Goal: Use online tool/utility: Utilize a website feature to perform a specific function

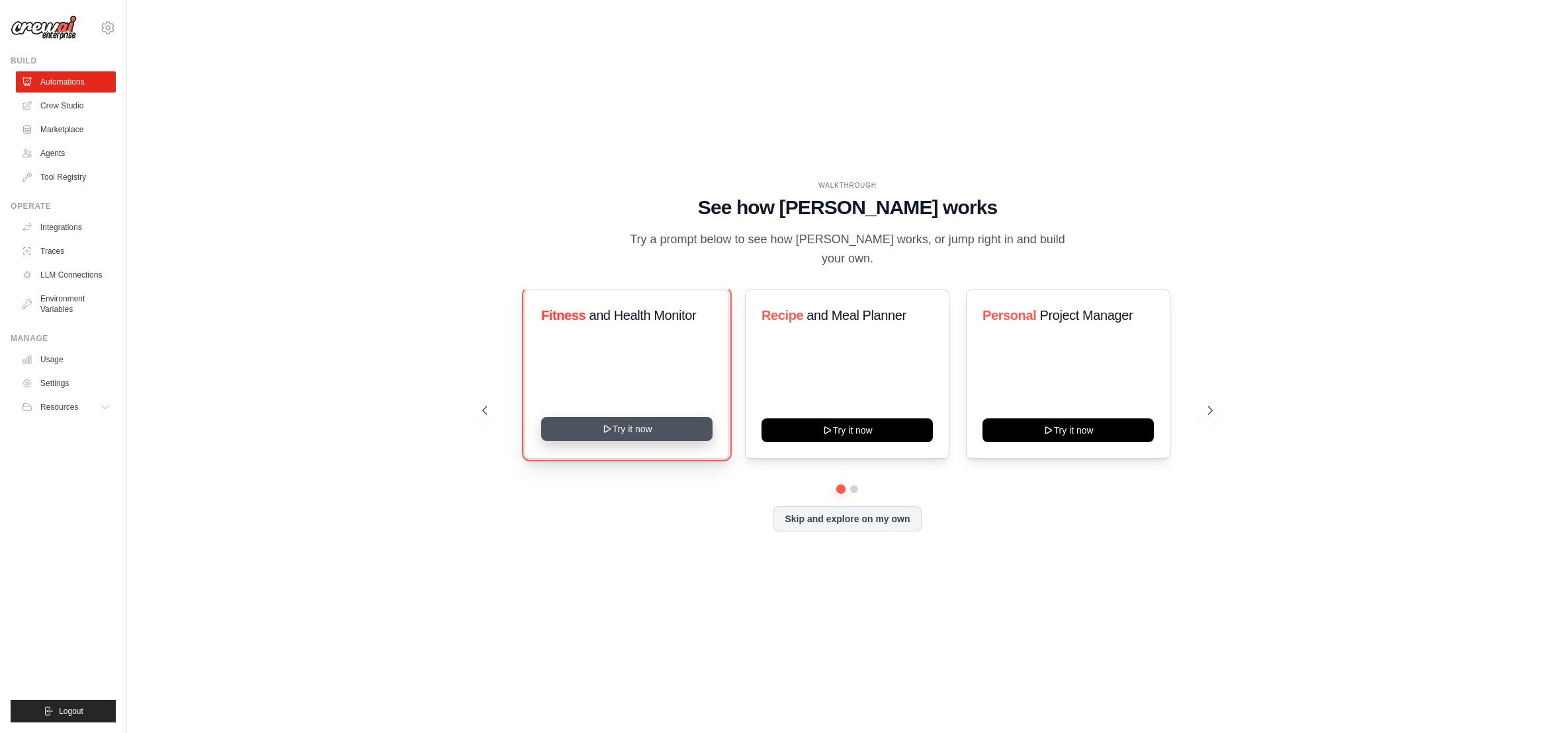
click at [657, 424] on button "Try it now" at bounding box center [627, 429] width 172 height 24
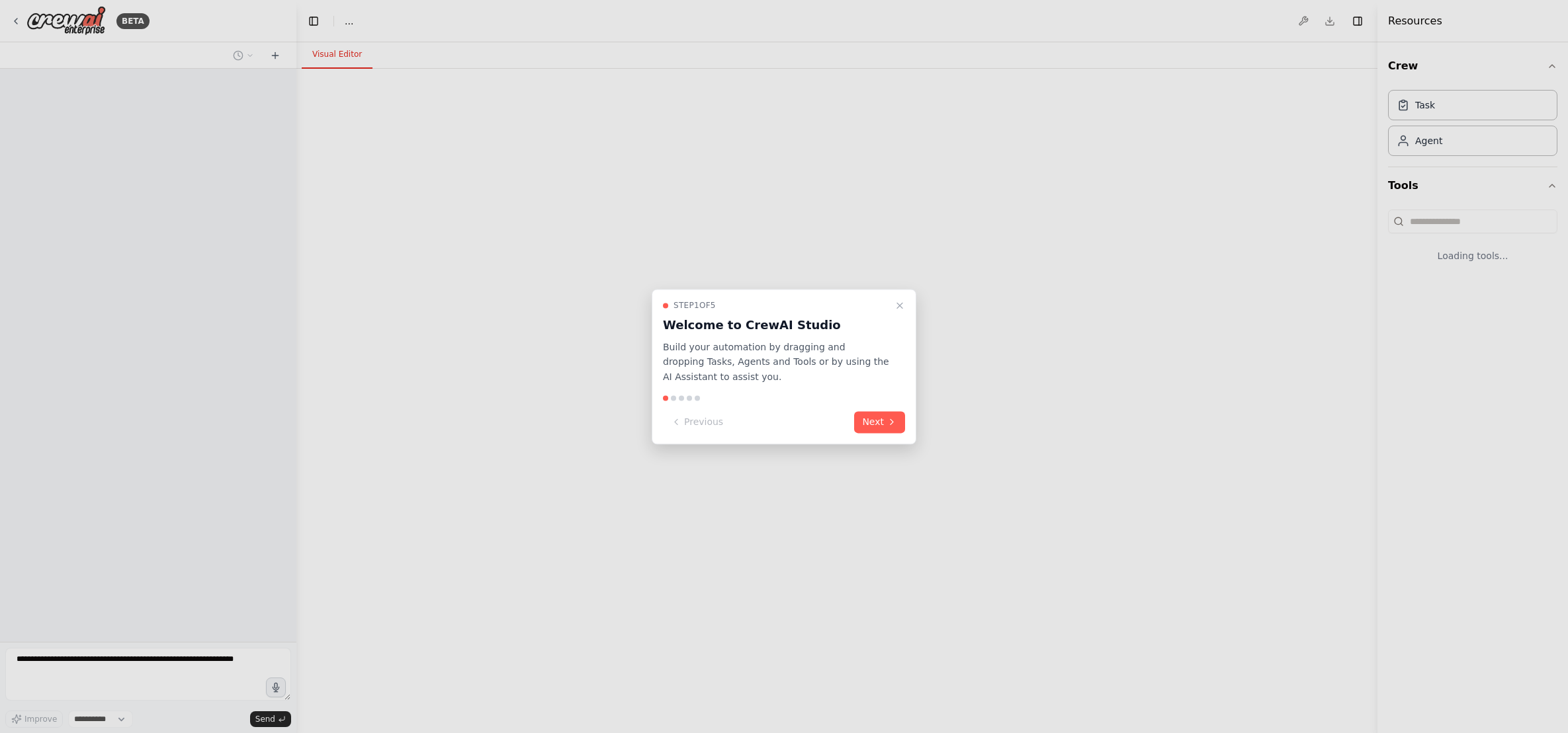
select select "****"
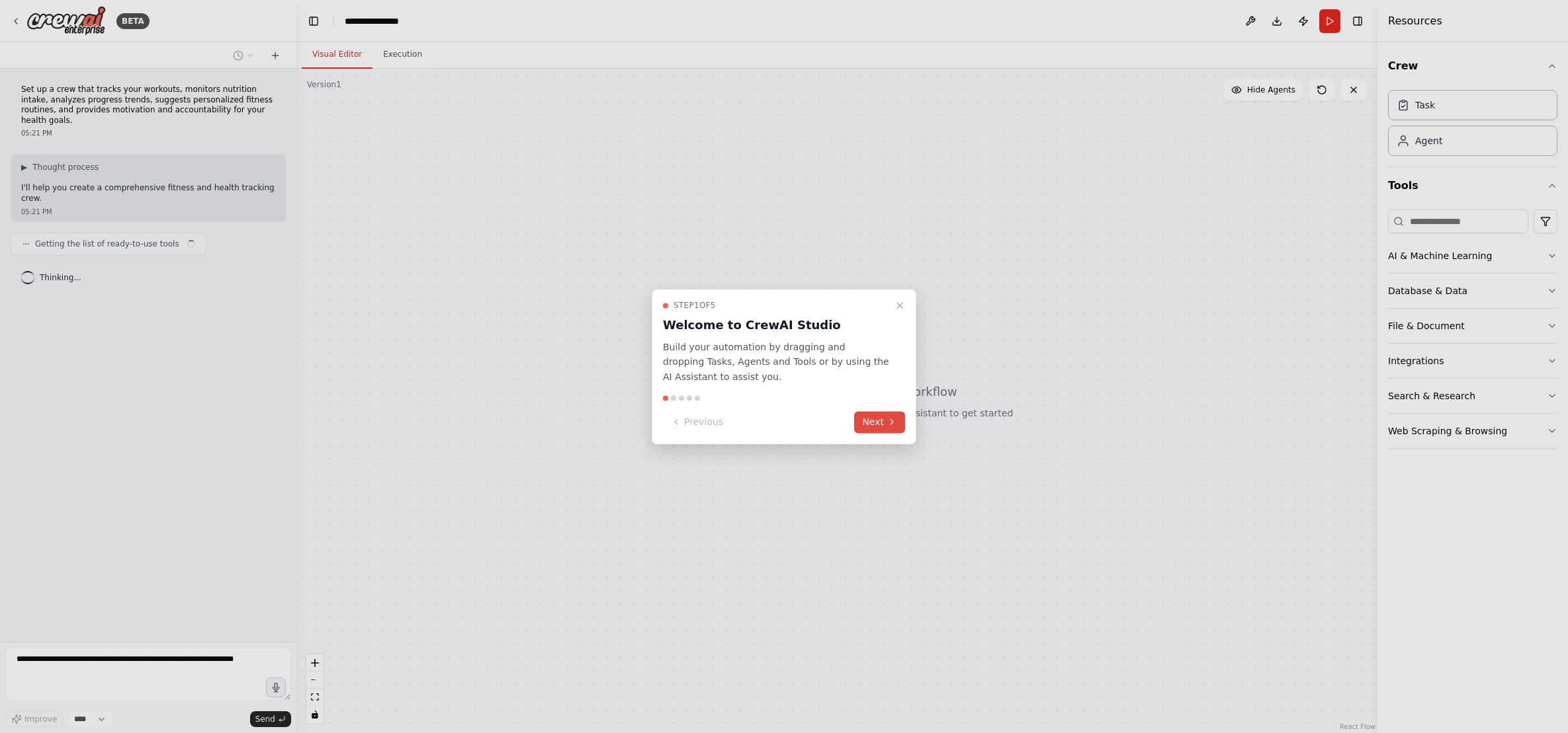
click at [877, 422] on button "Next" at bounding box center [879, 422] width 51 height 22
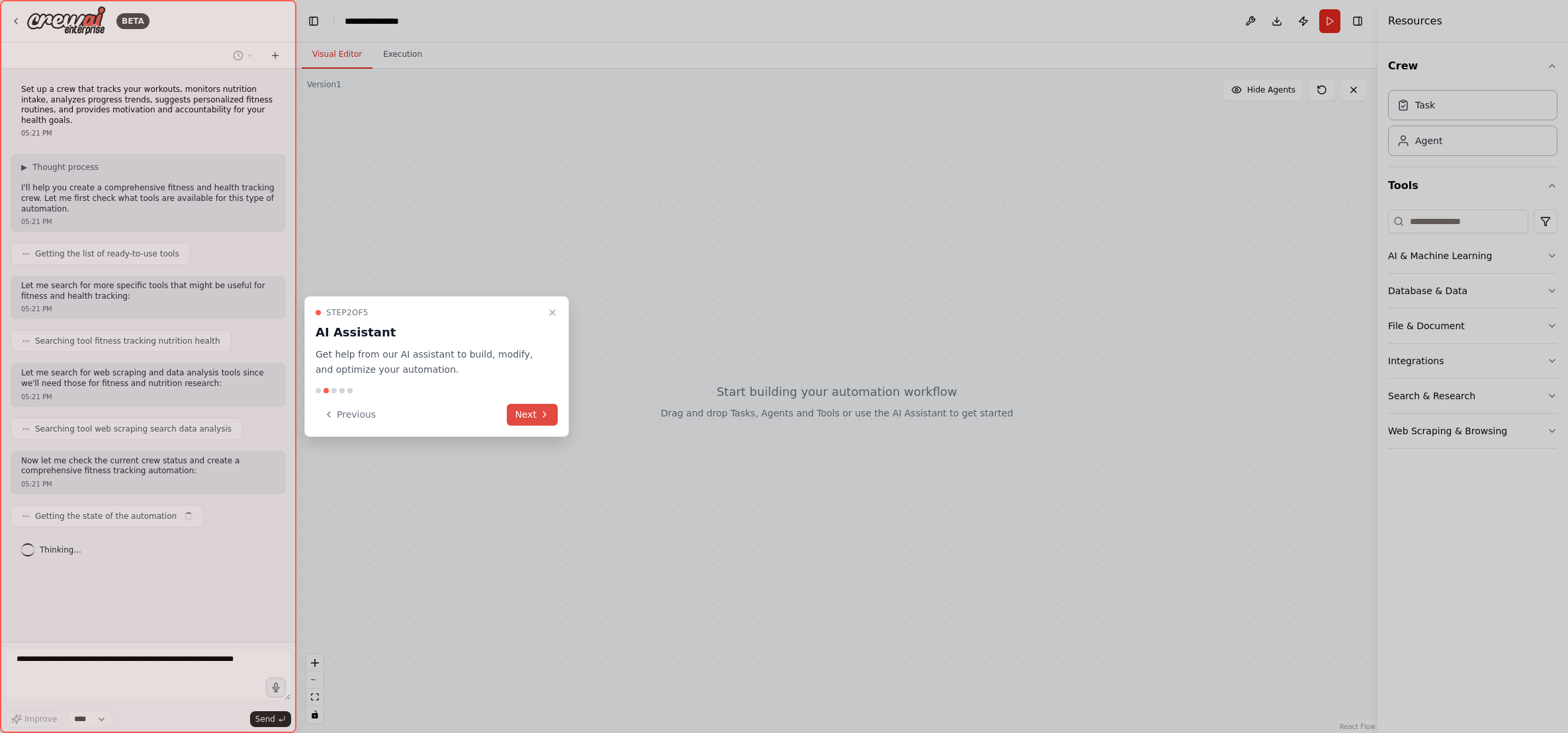
click at [524, 420] on button "Next" at bounding box center [532, 415] width 51 height 22
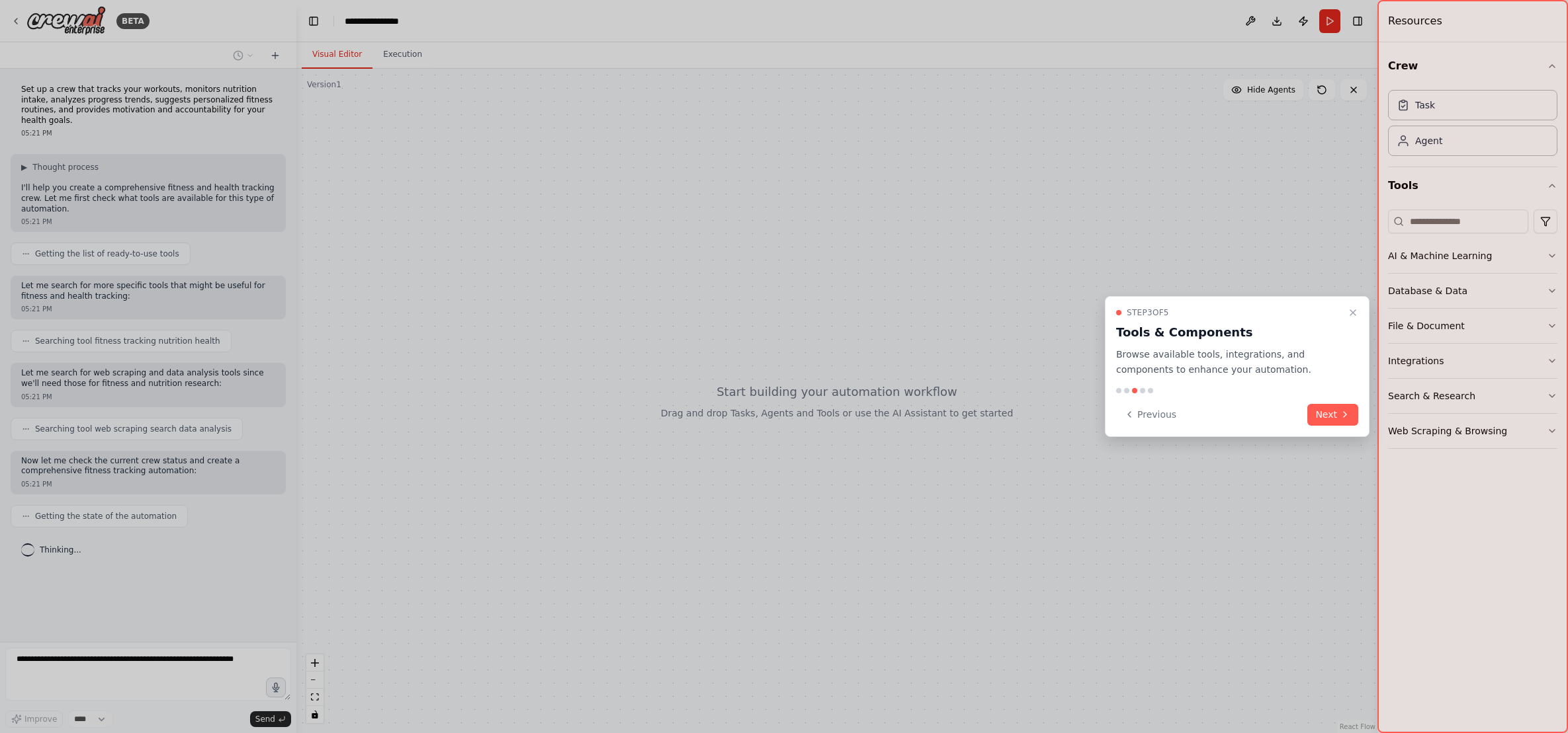
click at [1328, 418] on button "Next" at bounding box center [1332, 415] width 51 height 22
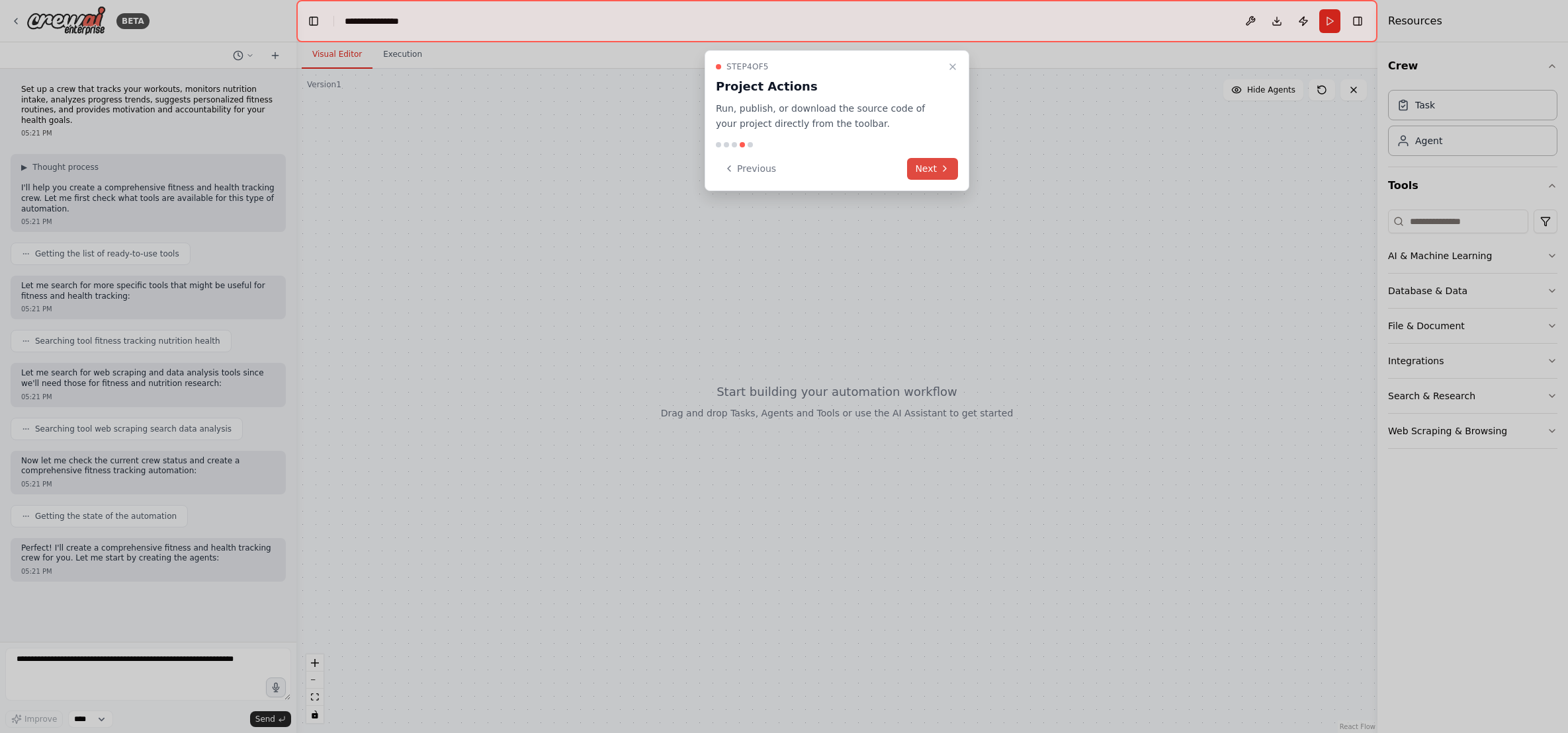
click at [917, 168] on button "Next" at bounding box center [932, 169] width 51 height 22
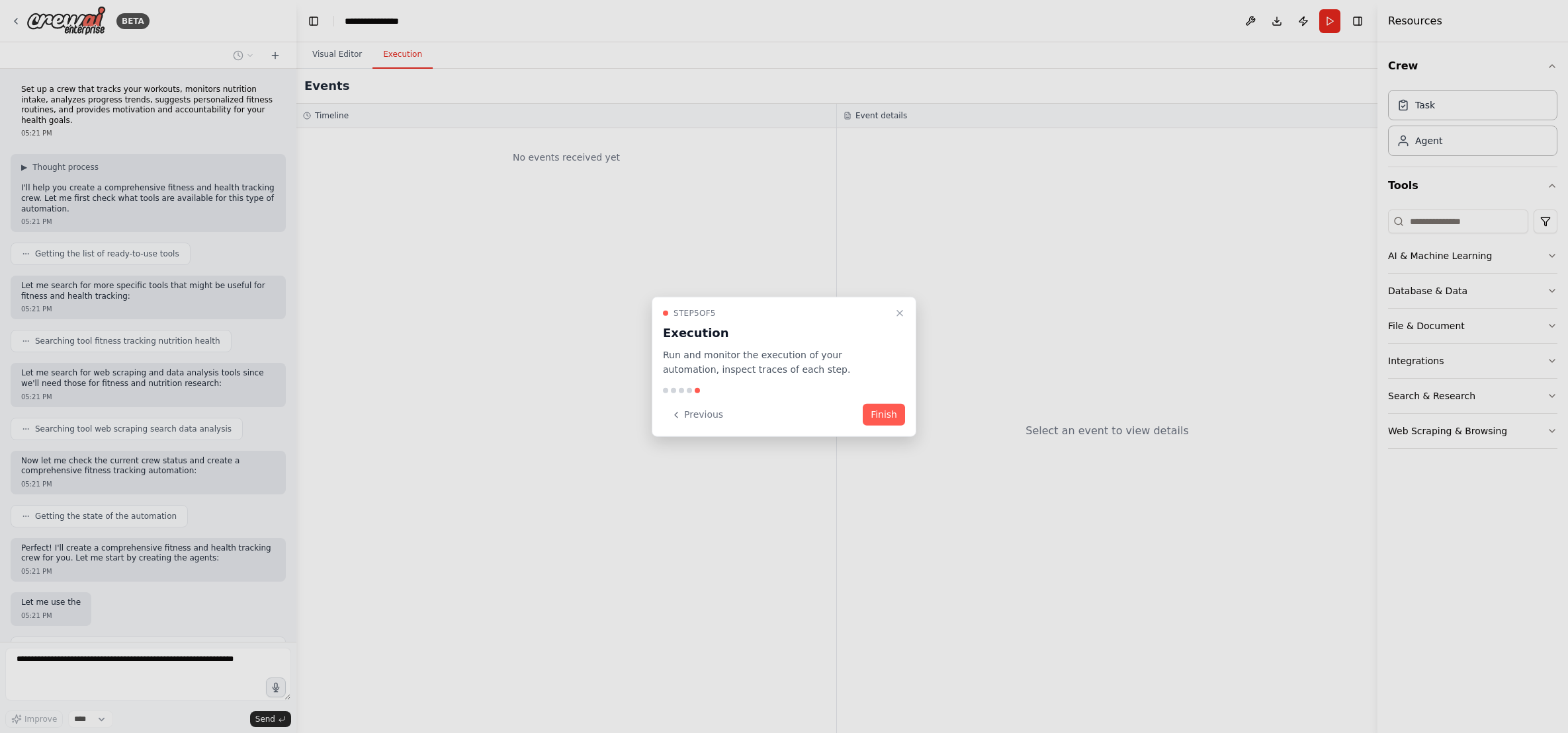
scroll to position [51, 0]
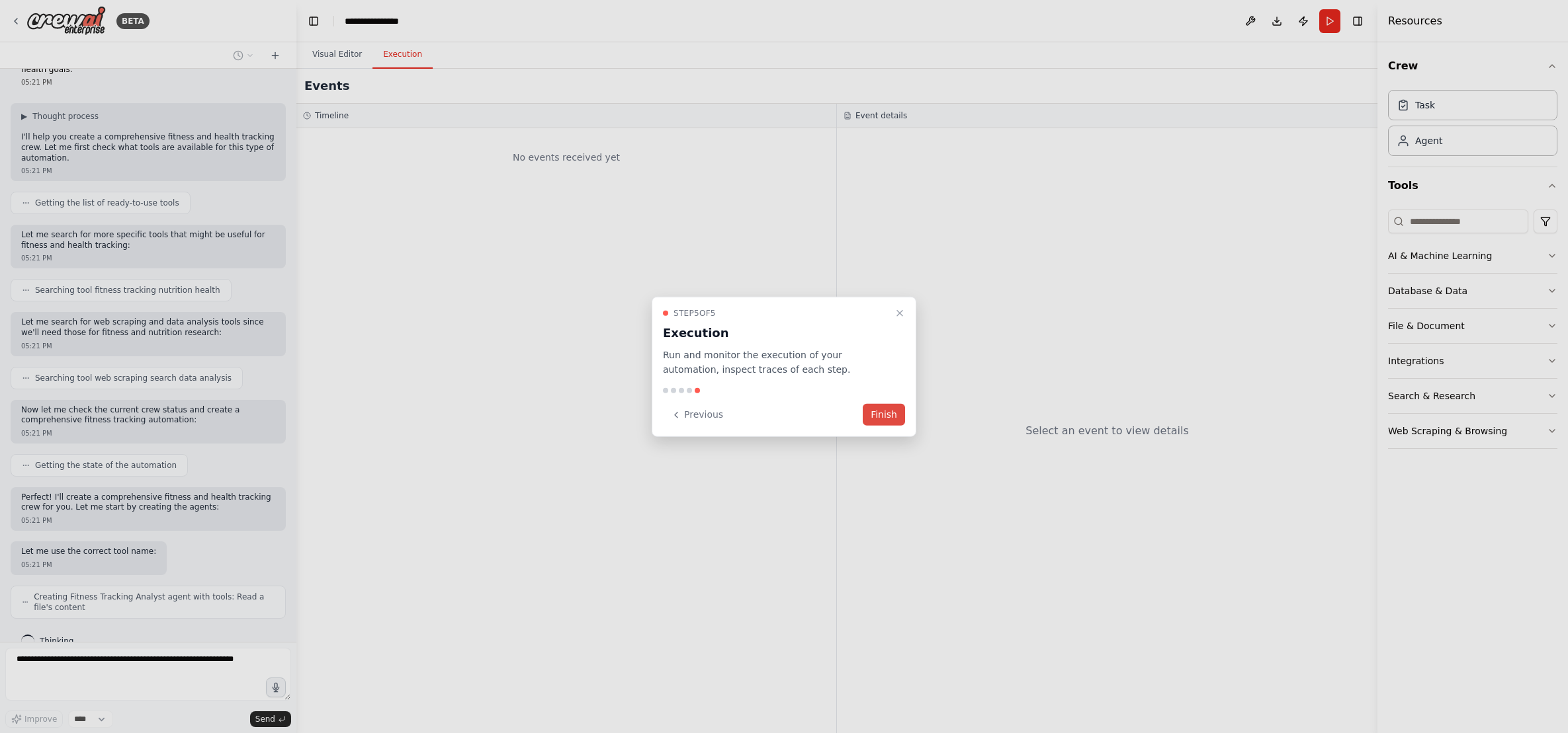
click at [888, 424] on button "Finish" at bounding box center [884, 415] width 42 height 22
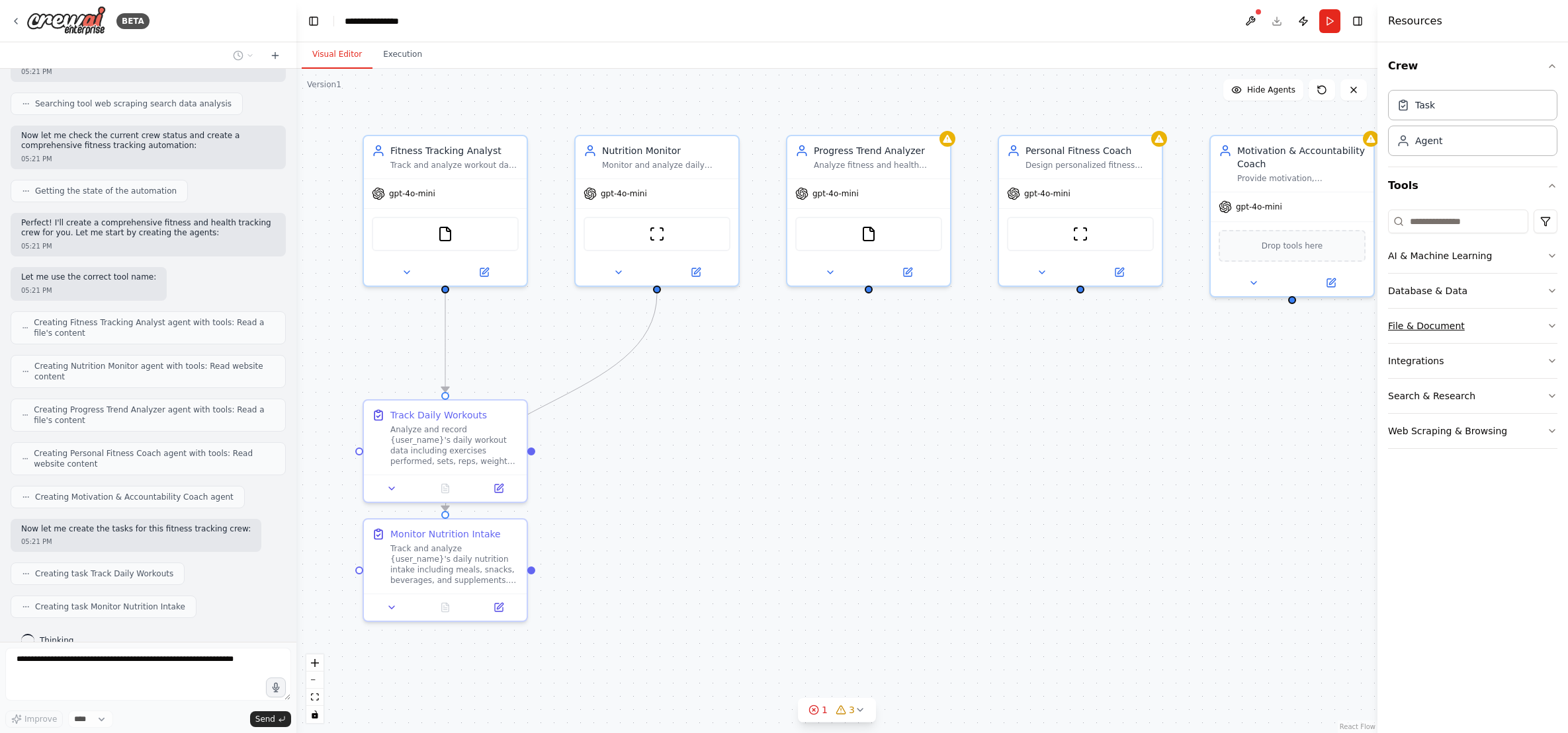
scroll to position [358, 0]
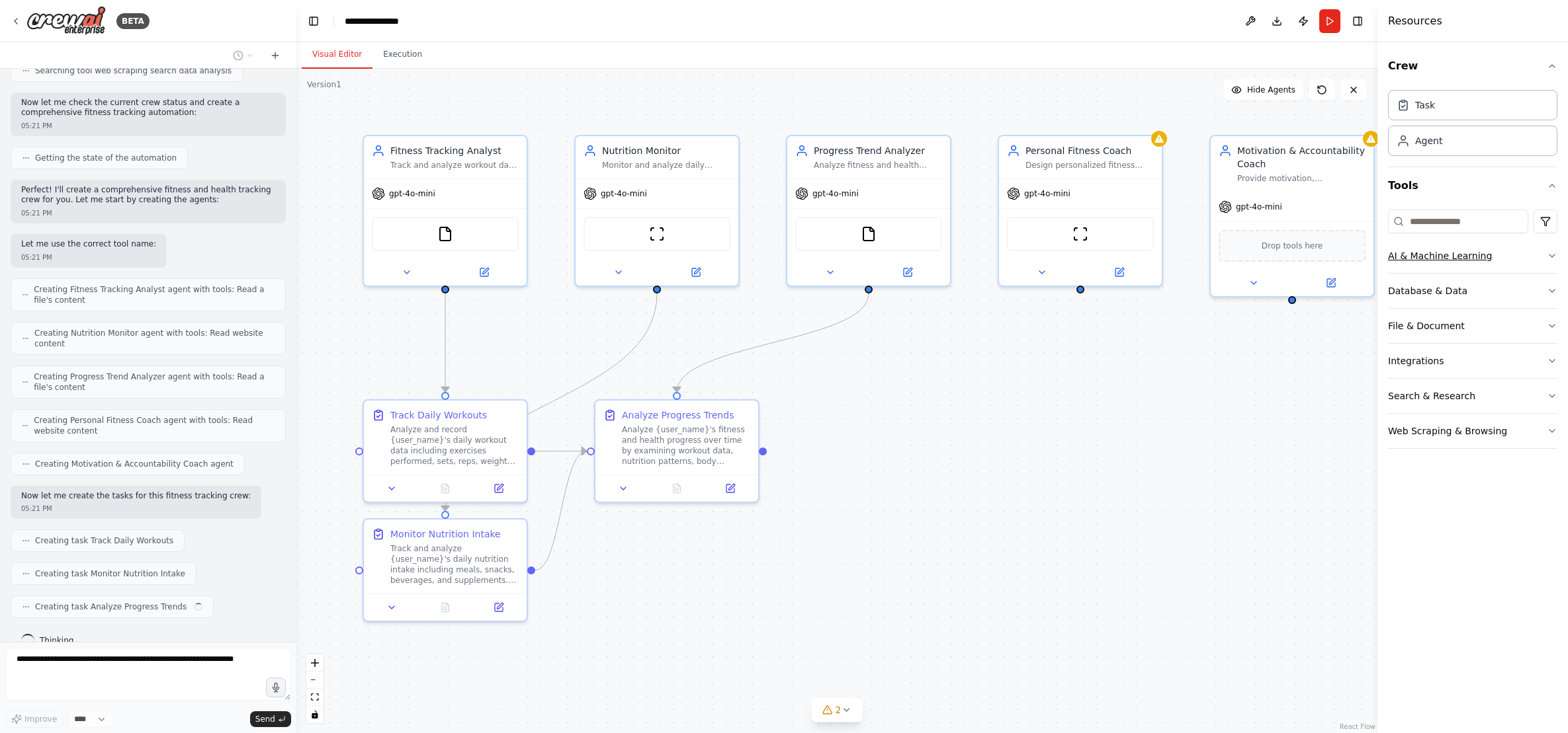
click at [1554, 255] on icon "button" at bounding box center [1552, 256] width 5 height 3
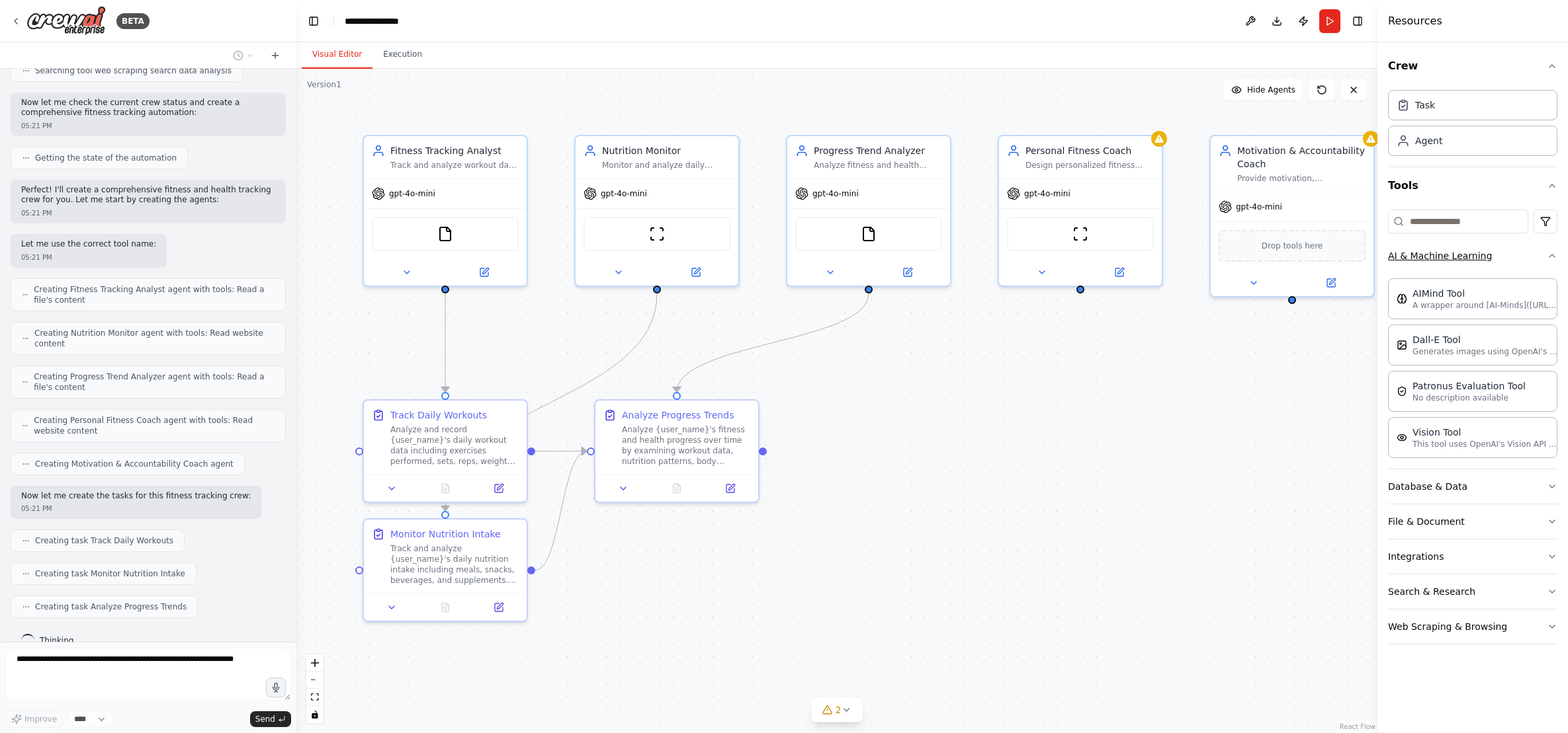
click at [1554, 255] on icon "button" at bounding box center [1552, 256] width 11 height 11
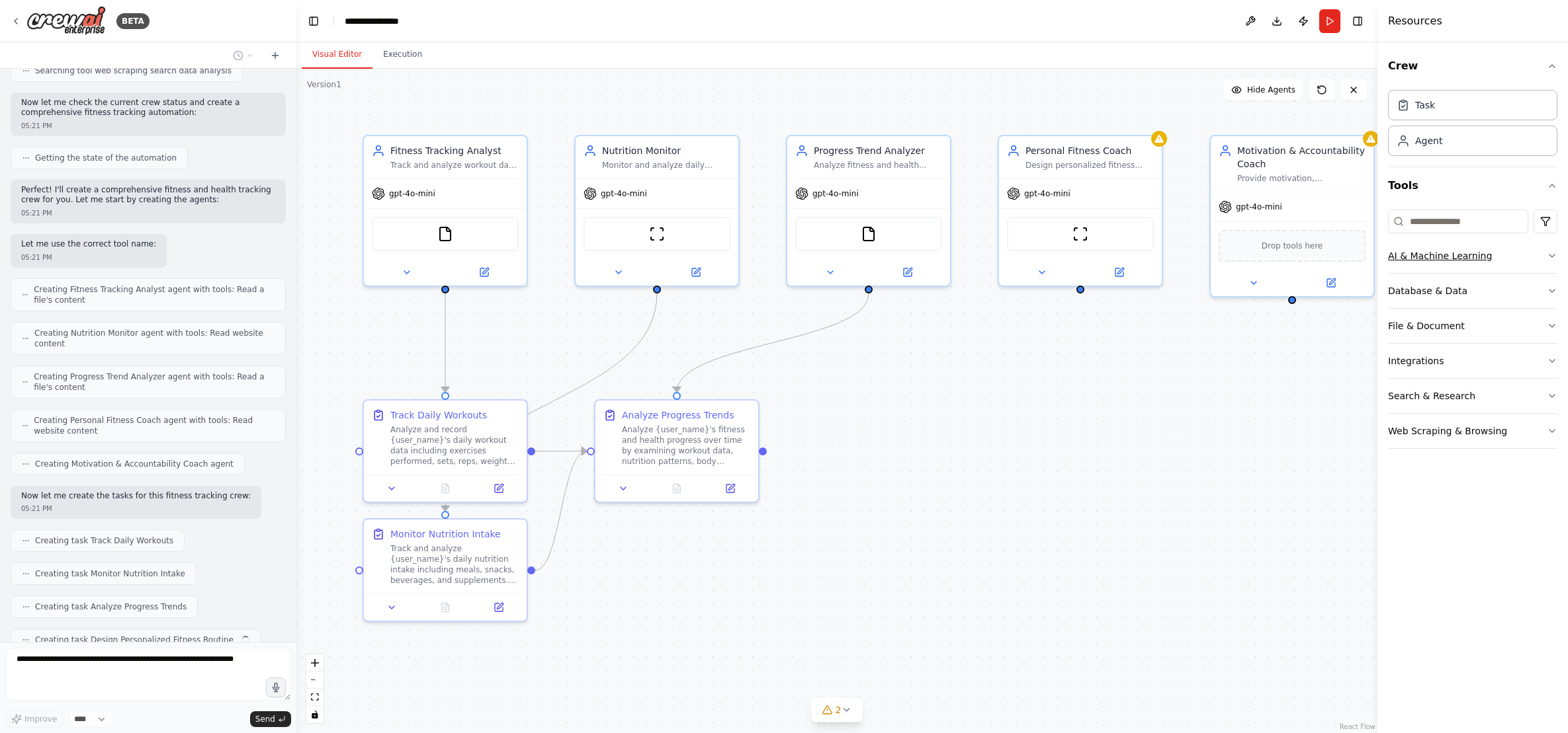
scroll to position [391, 0]
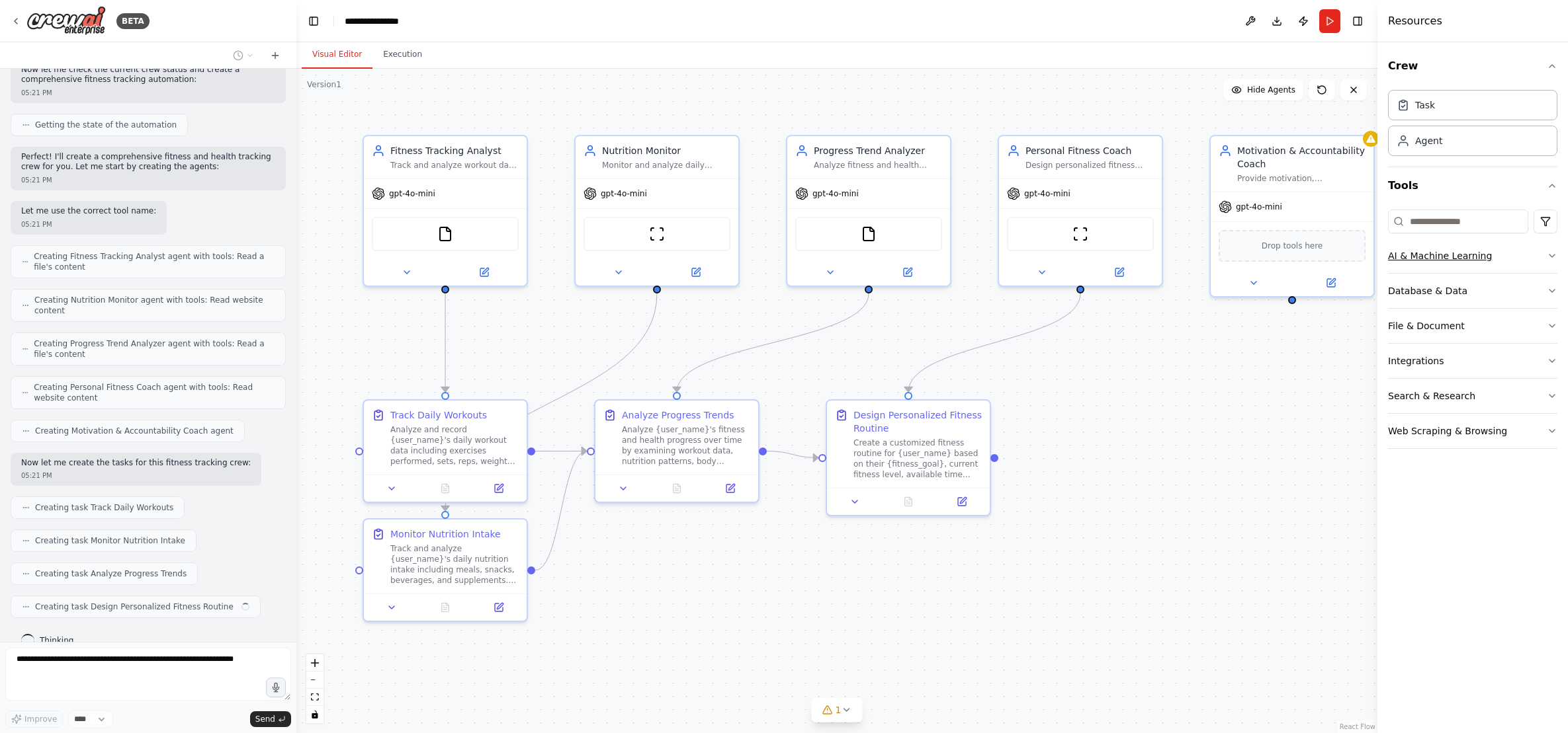
click at [1554, 255] on icon "button" at bounding box center [1552, 256] width 5 height 3
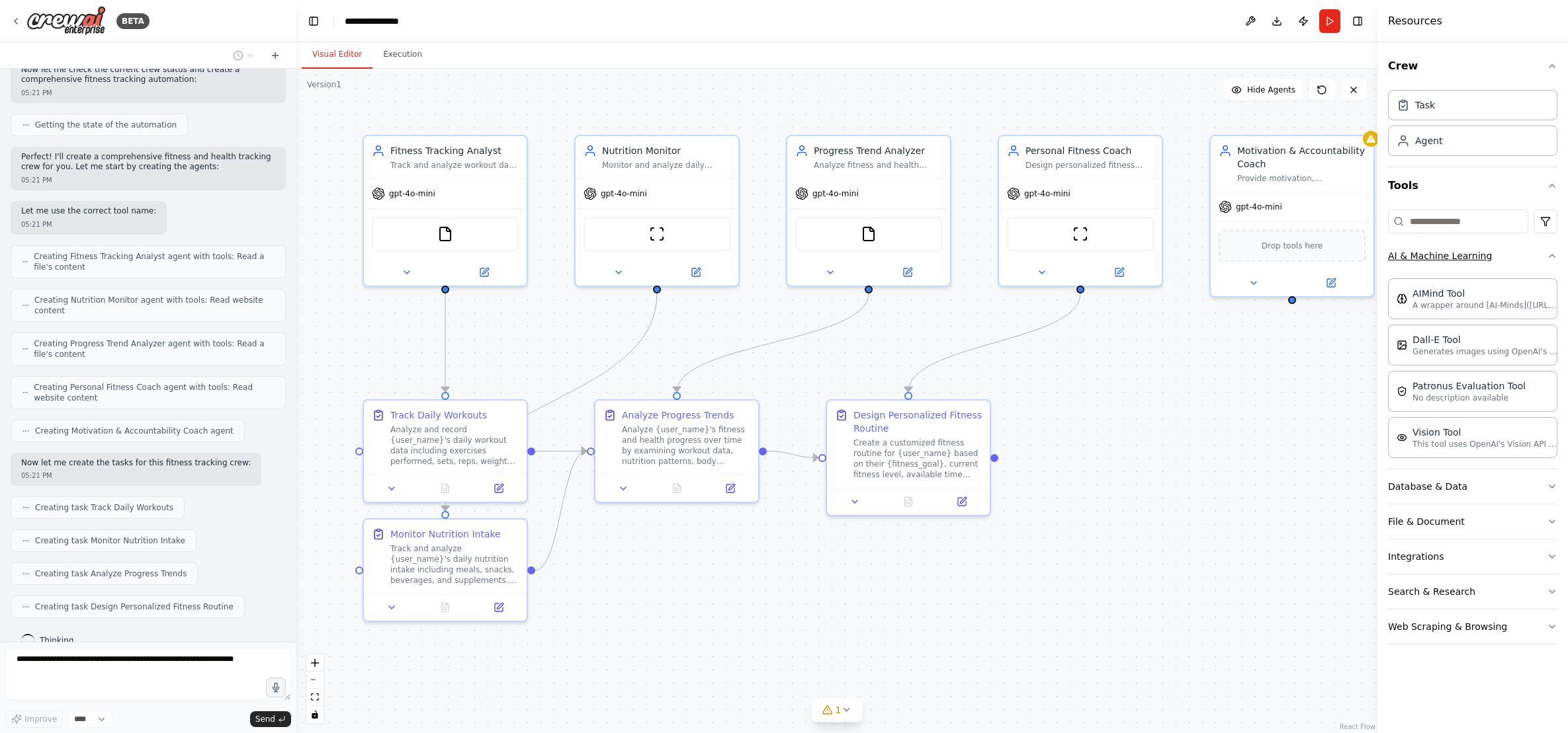
click at [1554, 255] on icon "button" at bounding box center [1552, 256] width 11 height 11
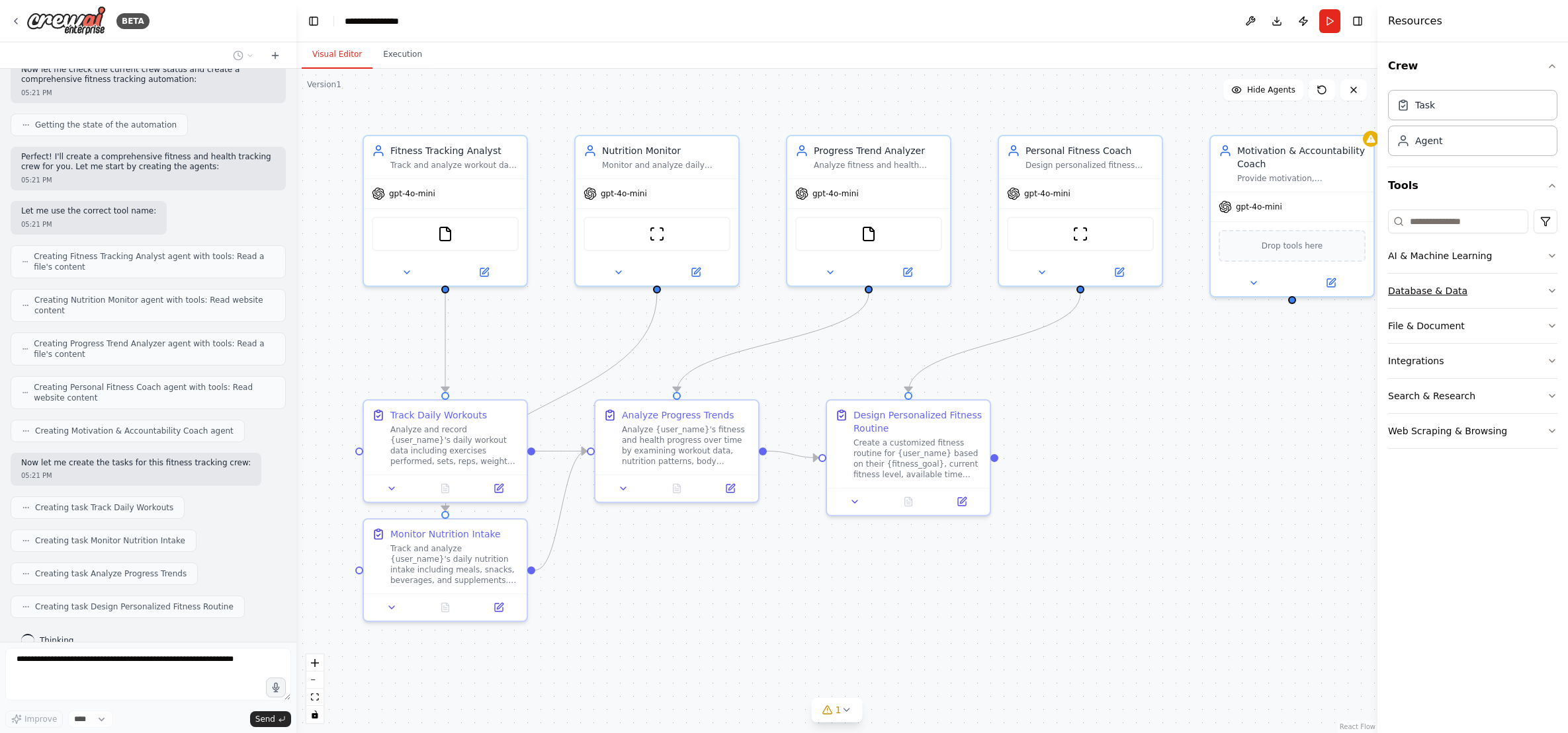
click at [1552, 291] on icon "button" at bounding box center [1552, 291] width 11 height 11
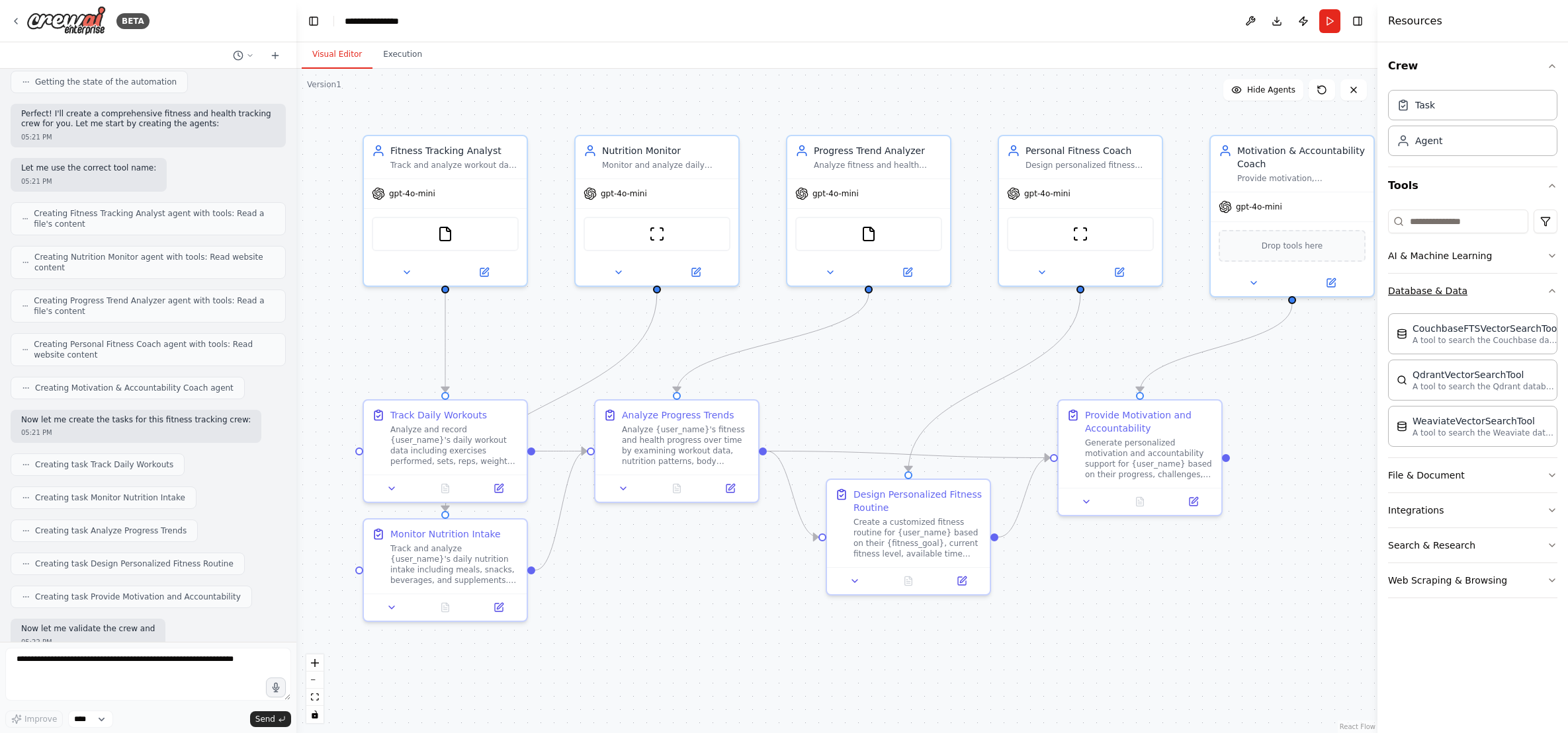
scroll to position [502, 0]
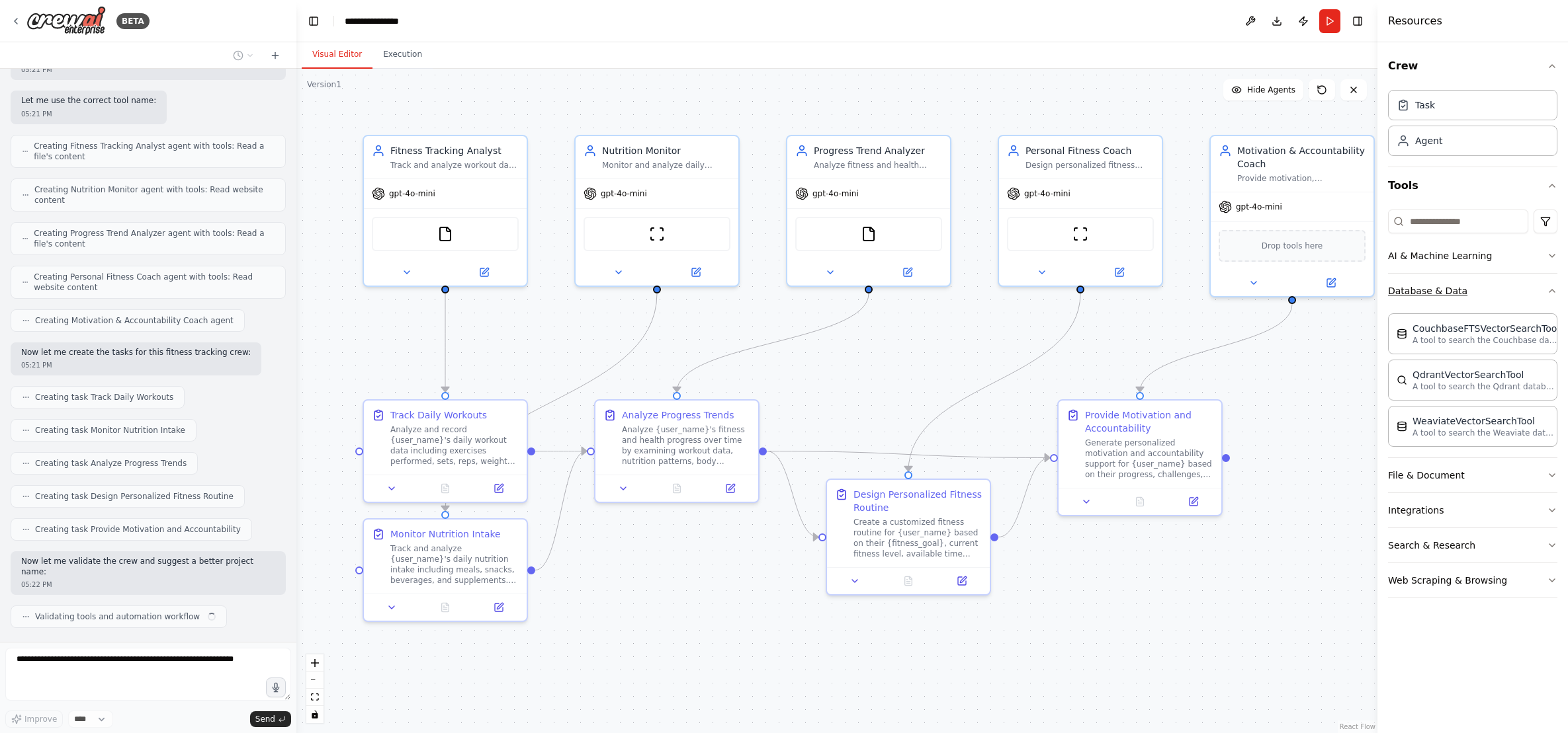
click at [1552, 291] on icon "button" at bounding box center [1552, 291] width 11 height 11
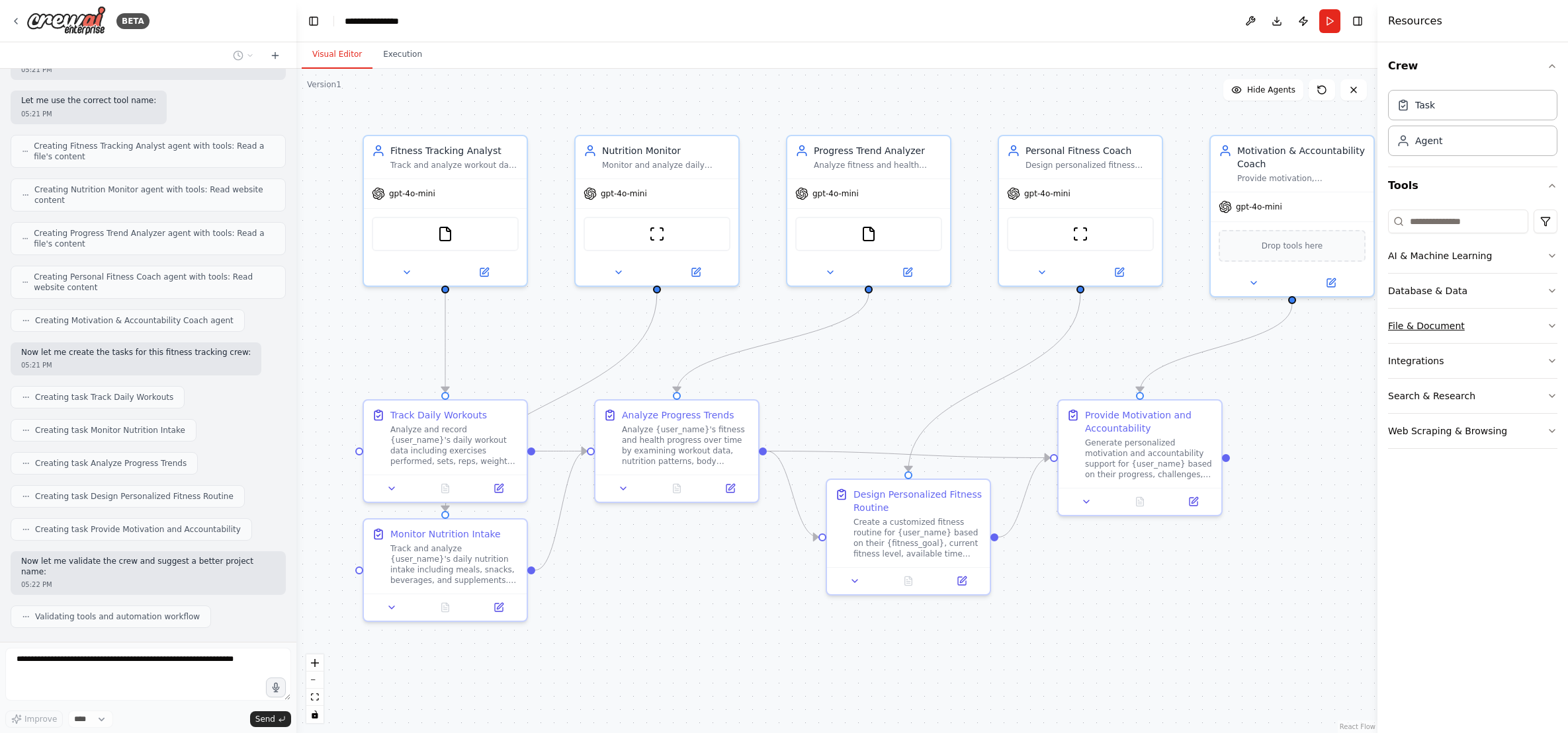
click at [1549, 324] on icon "button" at bounding box center [1552, 326] width 5 height 3
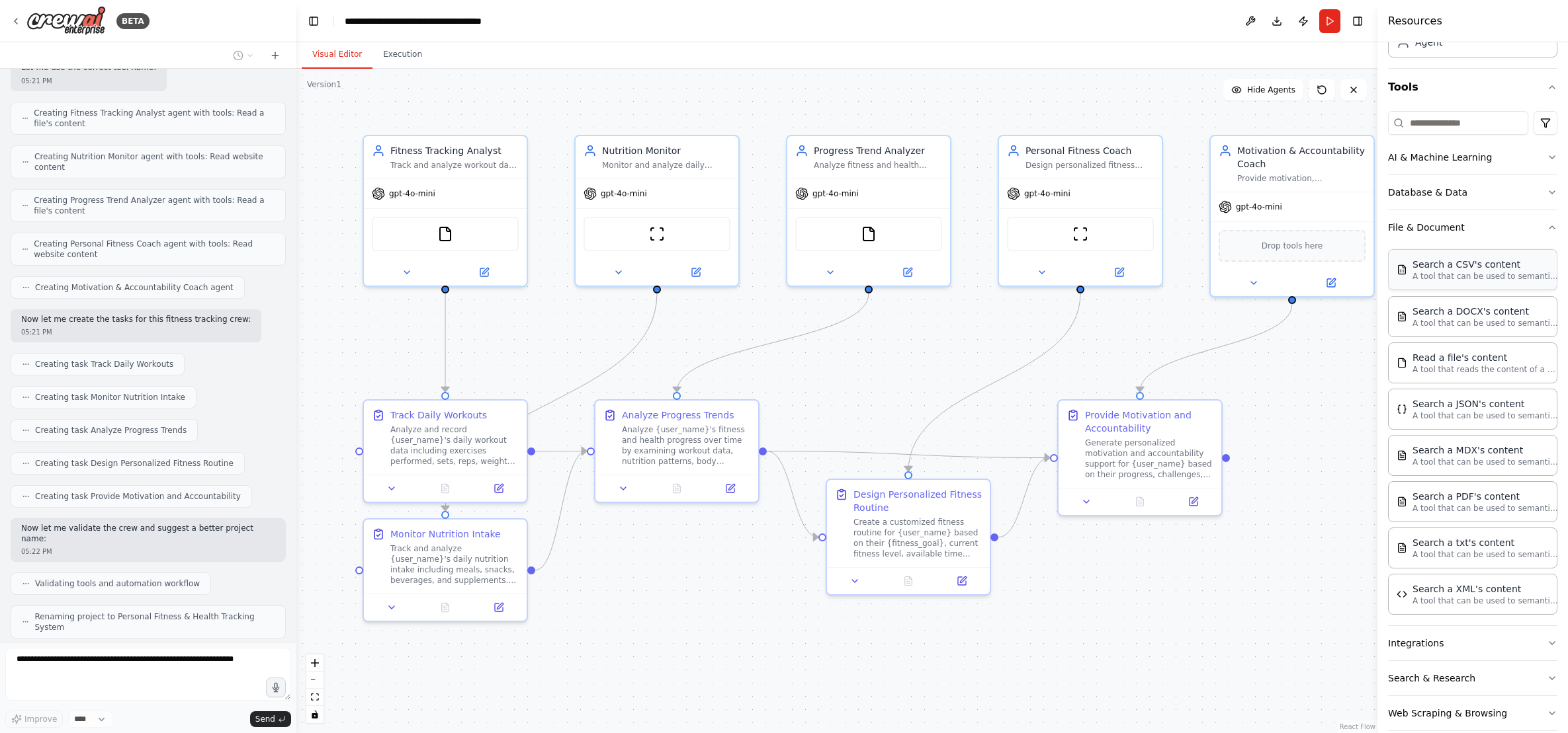
scroll to position [118, 0]
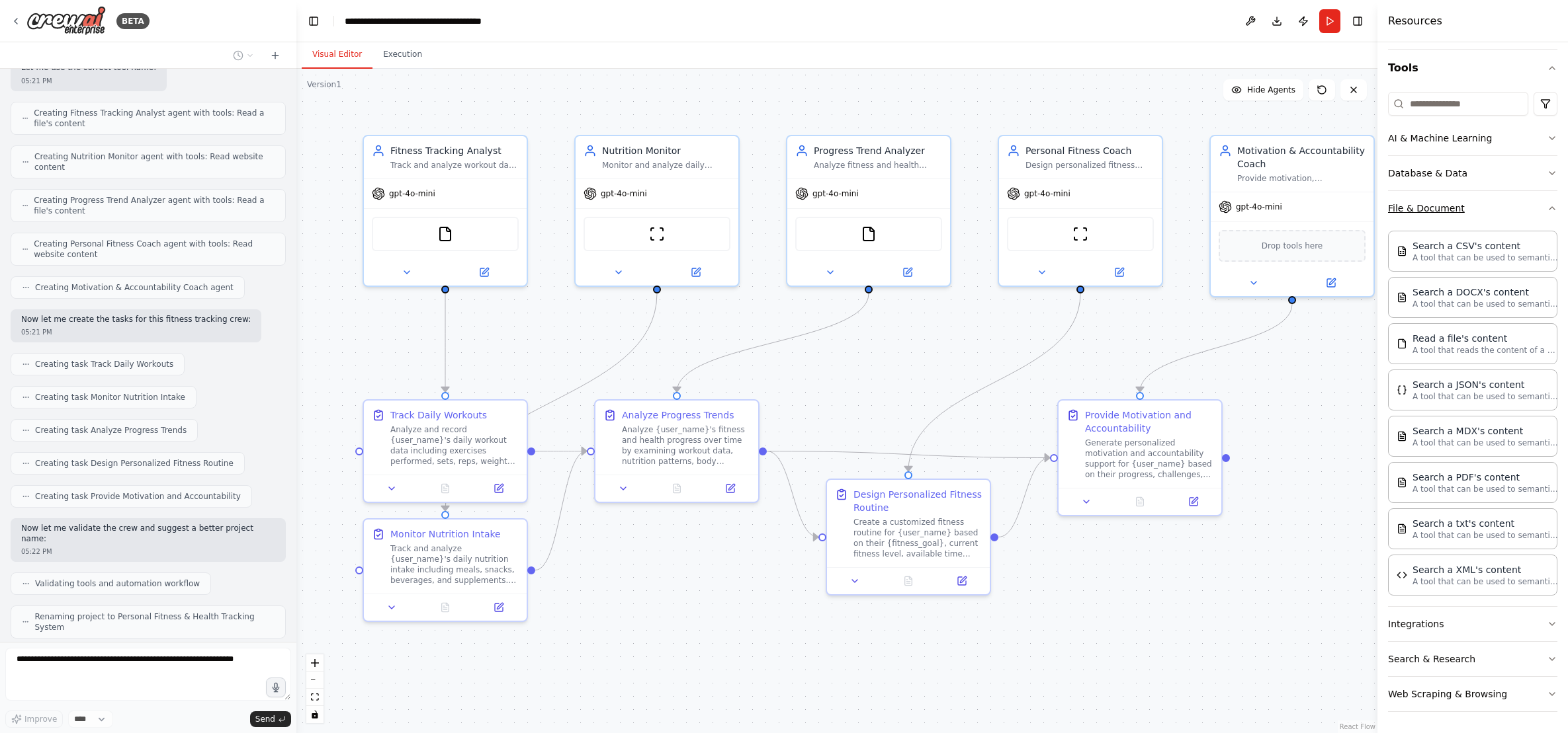
click at [1547, 209] on icon "button" at bounding box center [1552, 209] width 11 height 11
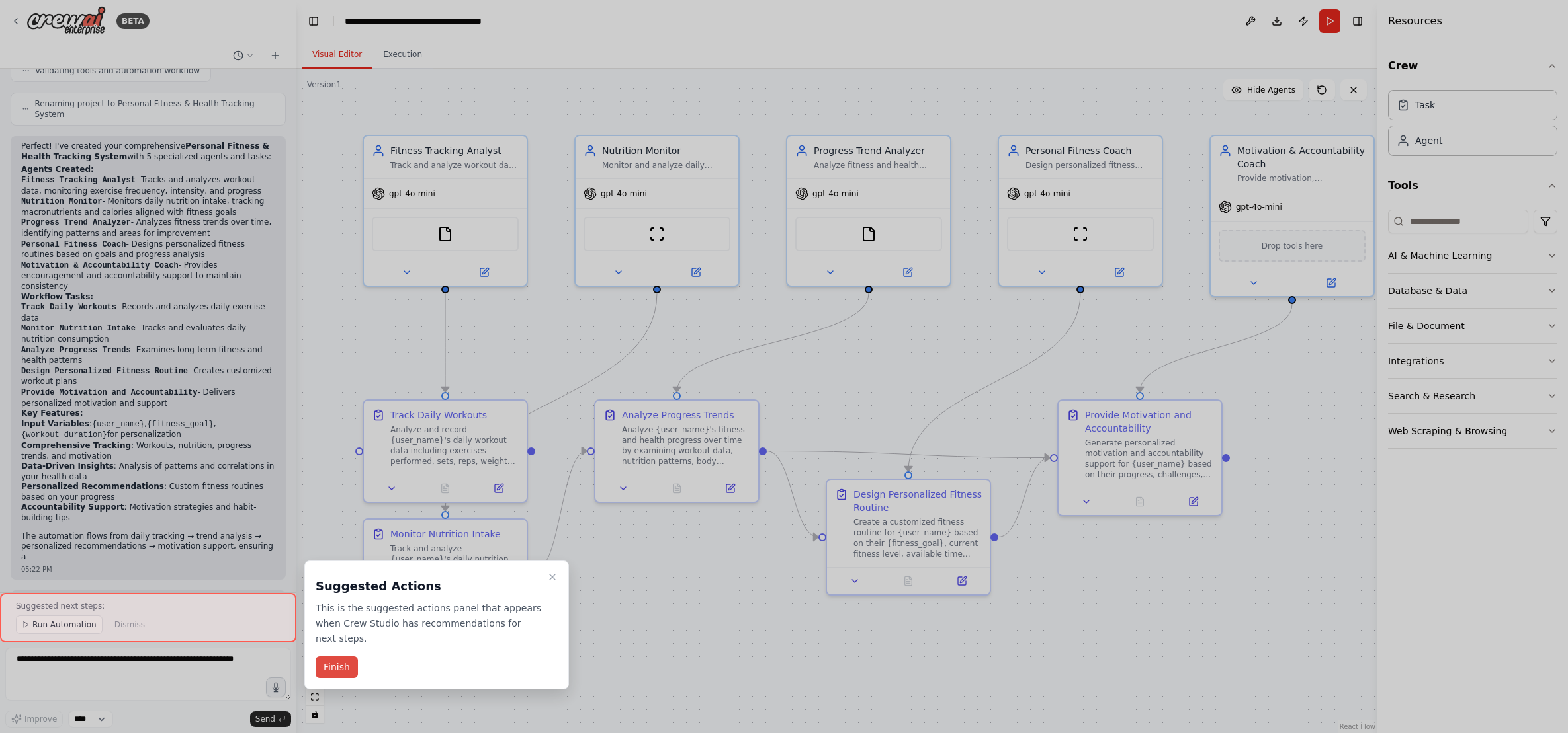
scroll to position [1059, 0]
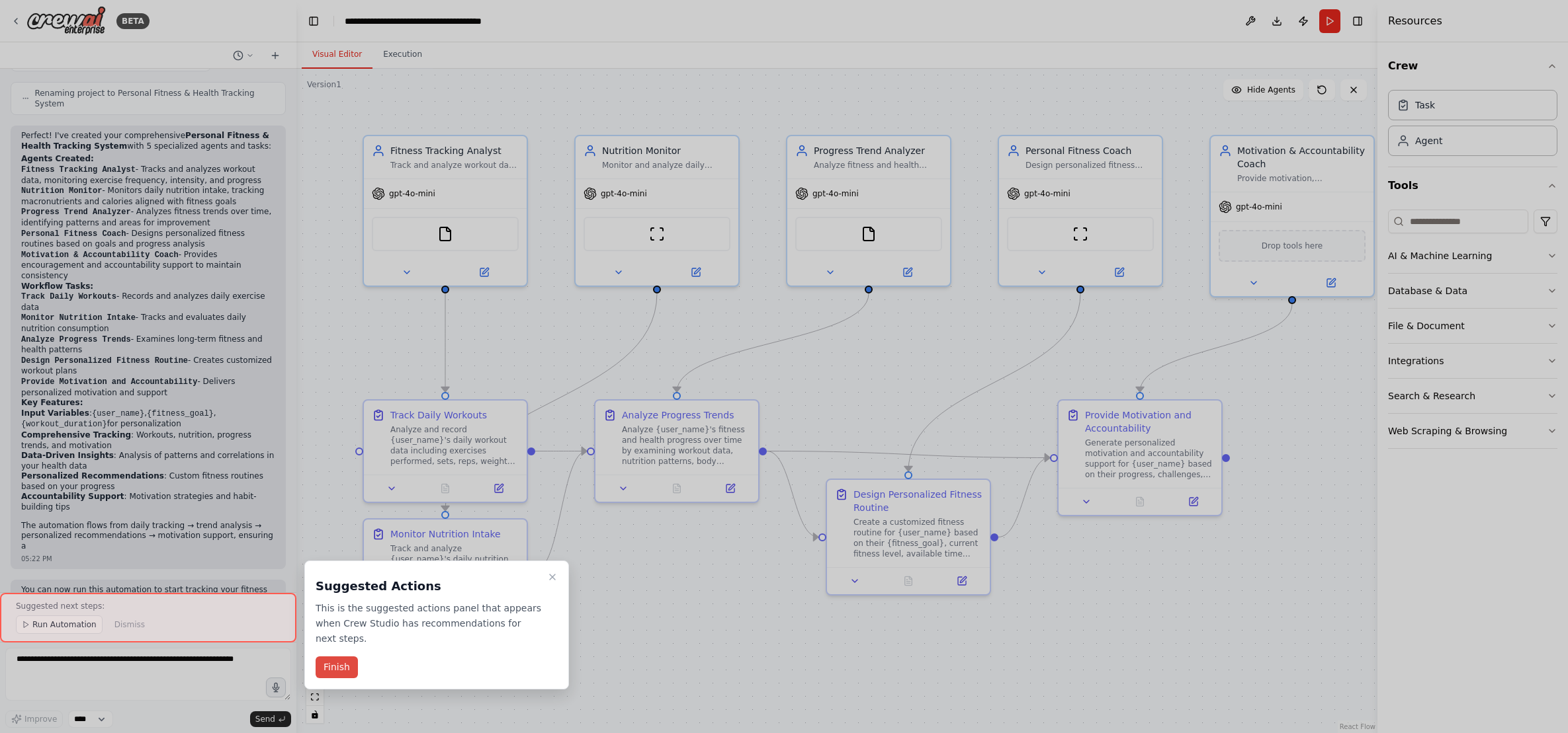
click at [330, 657] on button "Finish" at bounding box center [337, 667] width 42 height 22
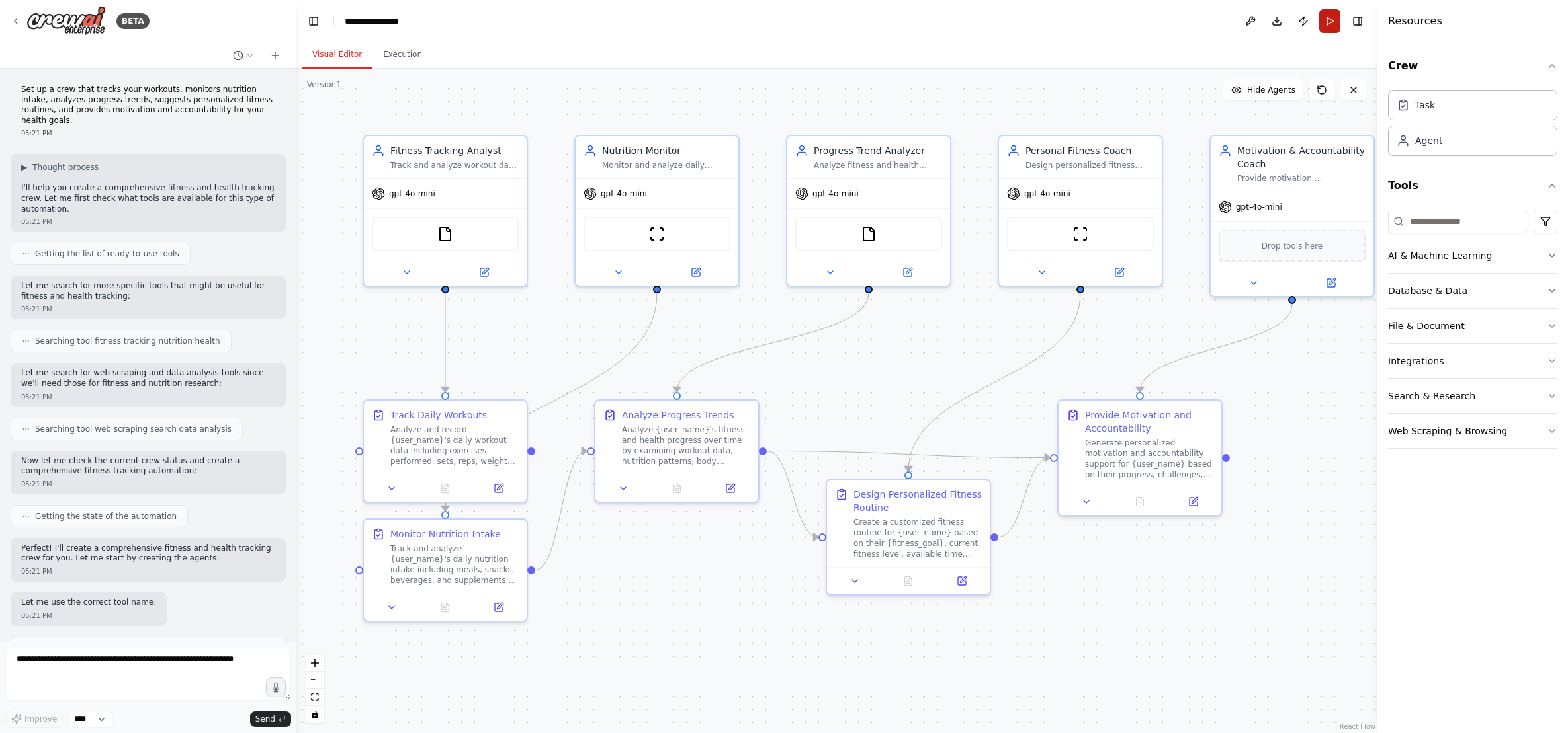
click at [1330, 21] on button "Run" at bounding box center [1330, 21] width 21 height 24
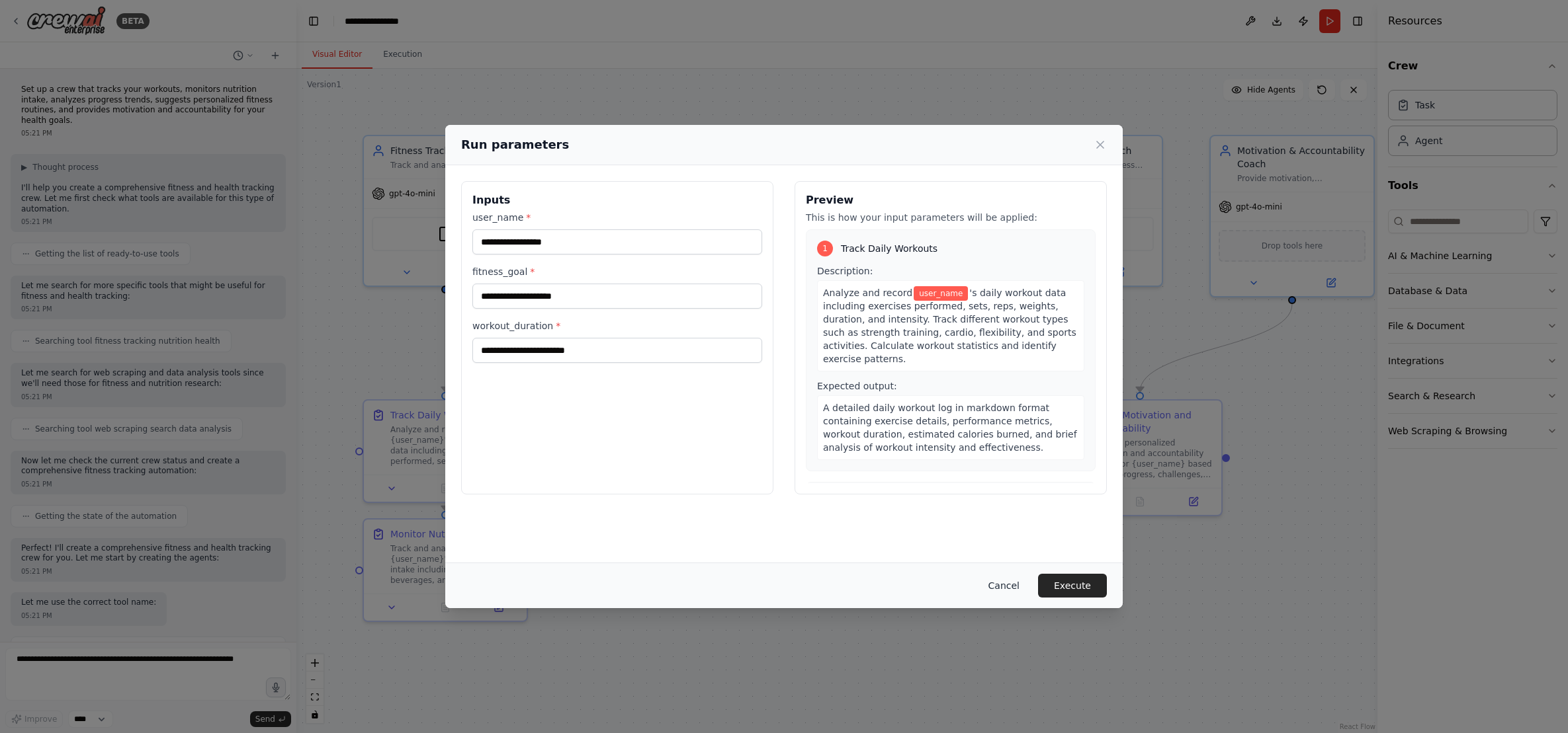
click at [1002, 588] on button "Cancel" at bounding box center [1004, 586] width 52 height 24
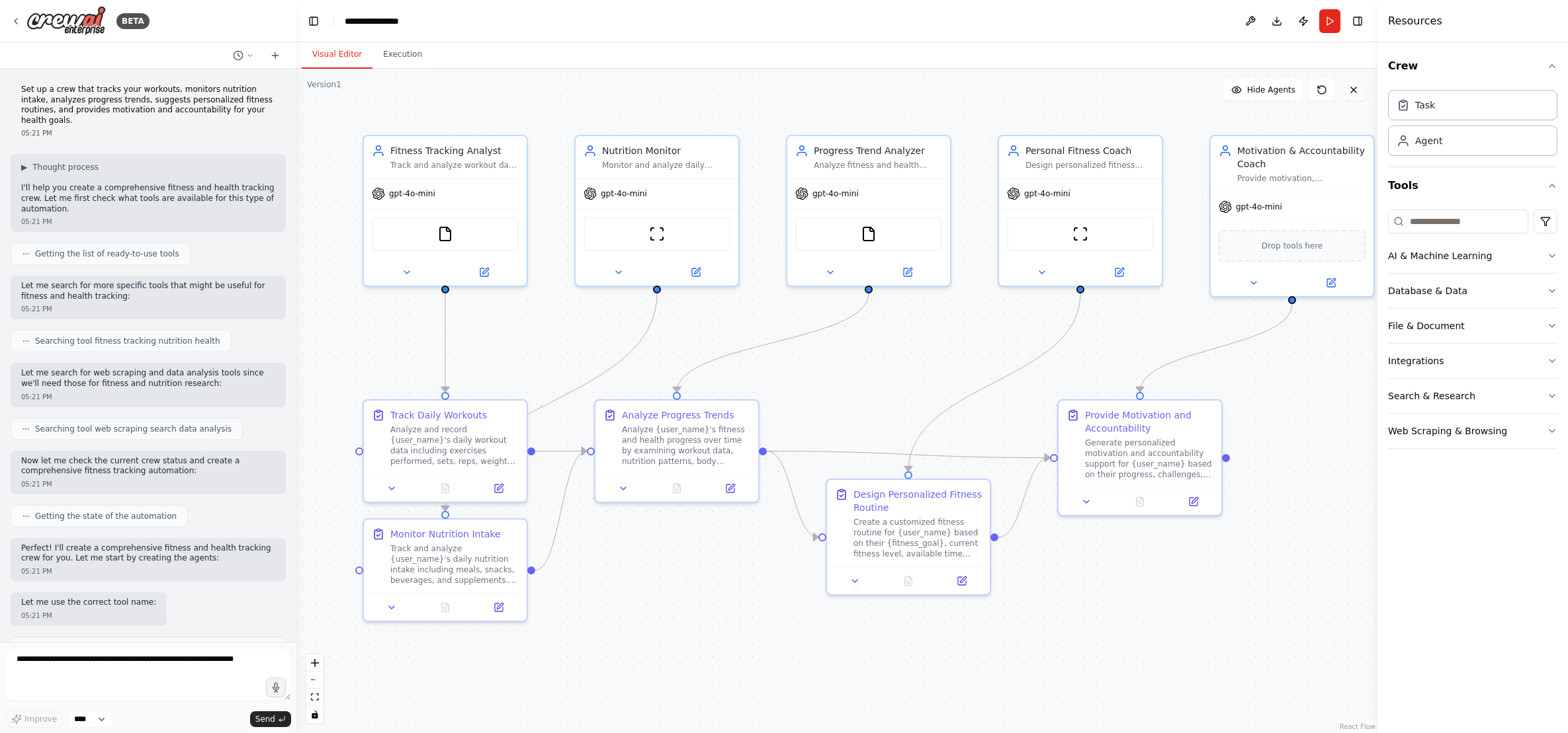
click at [1355, 90] on icon at bounding box center [1353, 90] width 11 height 11
click at [1249, 18] on button at bounding box center [1250, 21] width 21 height 24
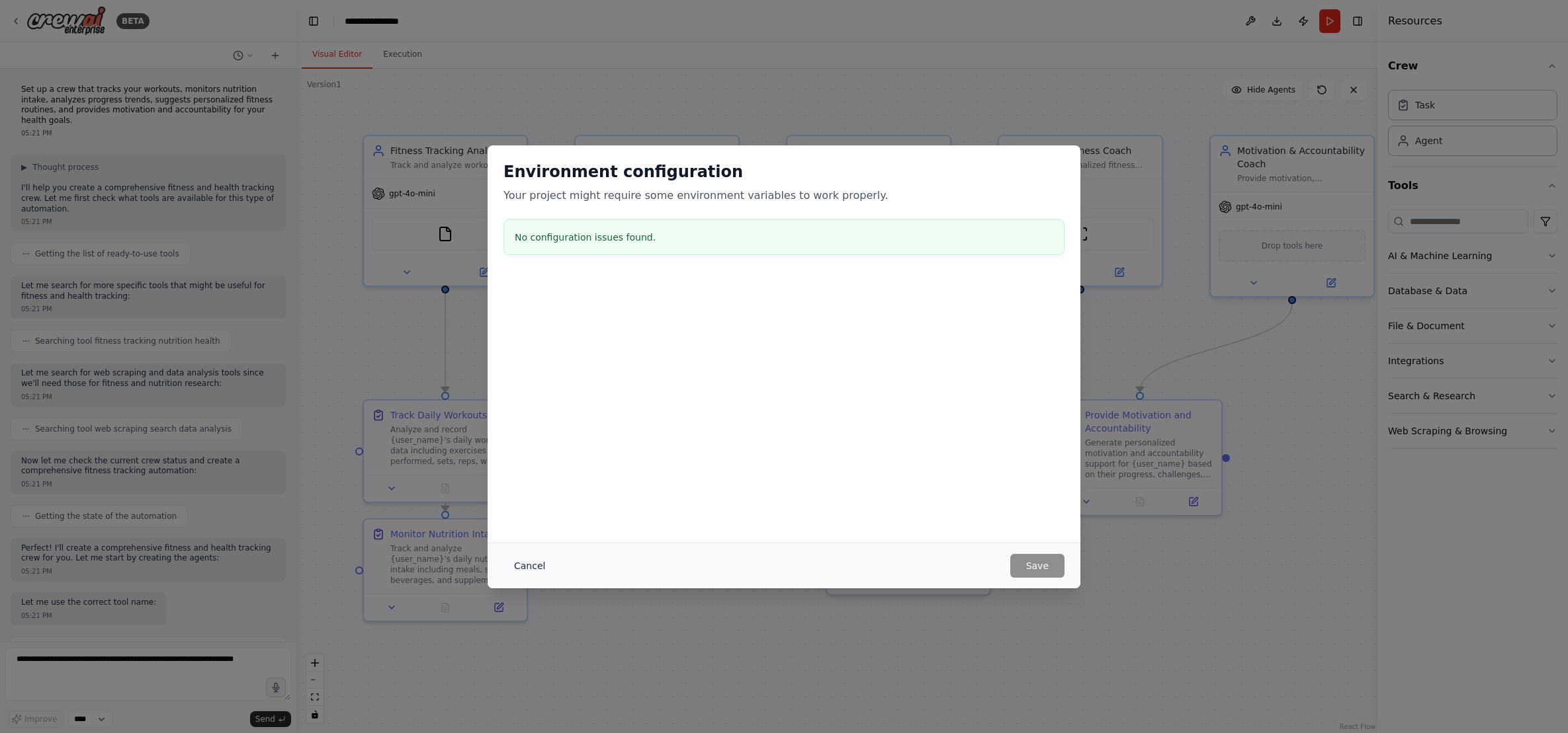
click at [527, 562] on button "Cancel" at bounding box center [529, 566] width 52 height 24
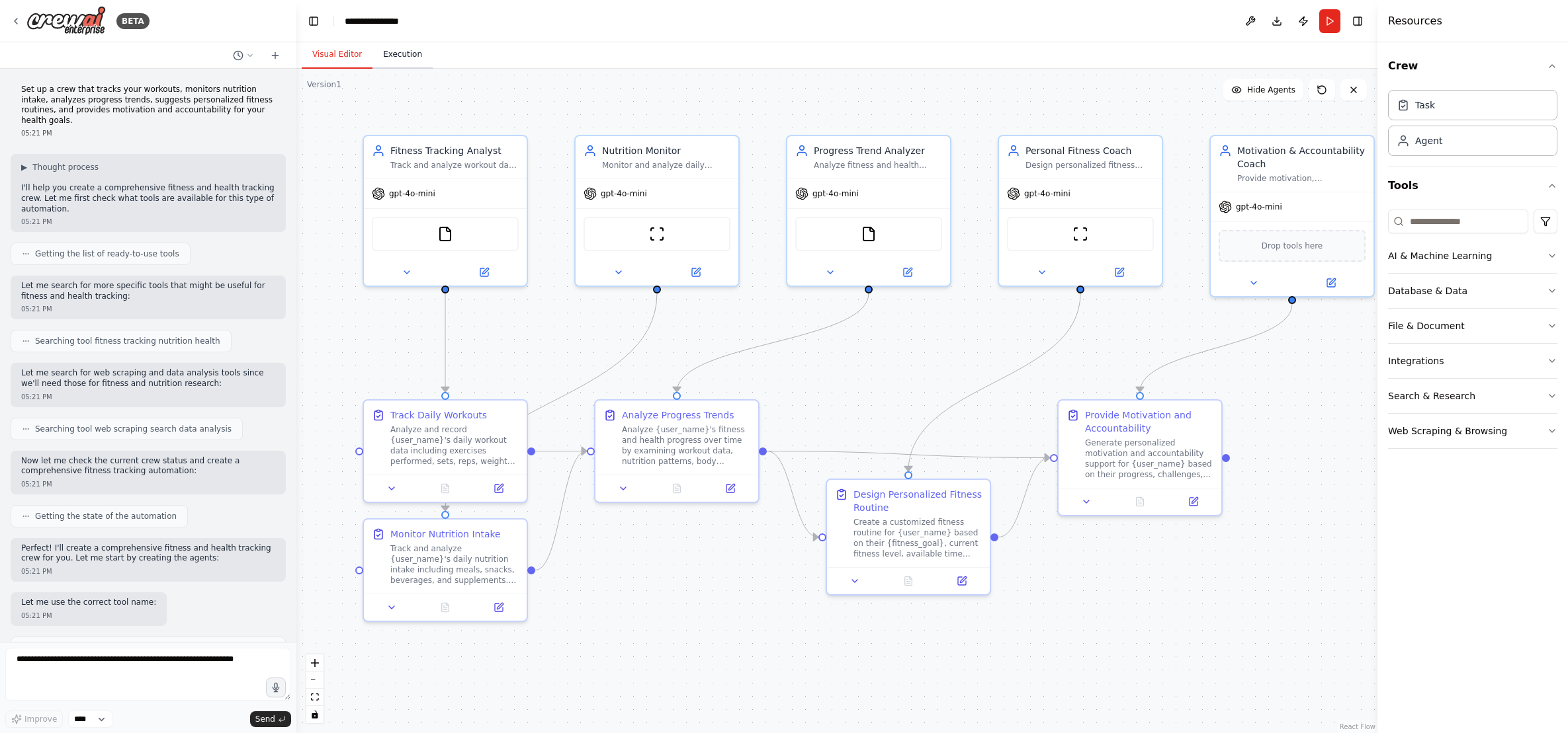
click at [392, 56] on button "Execution" at bounding box center [402, 55] width 60 height 28
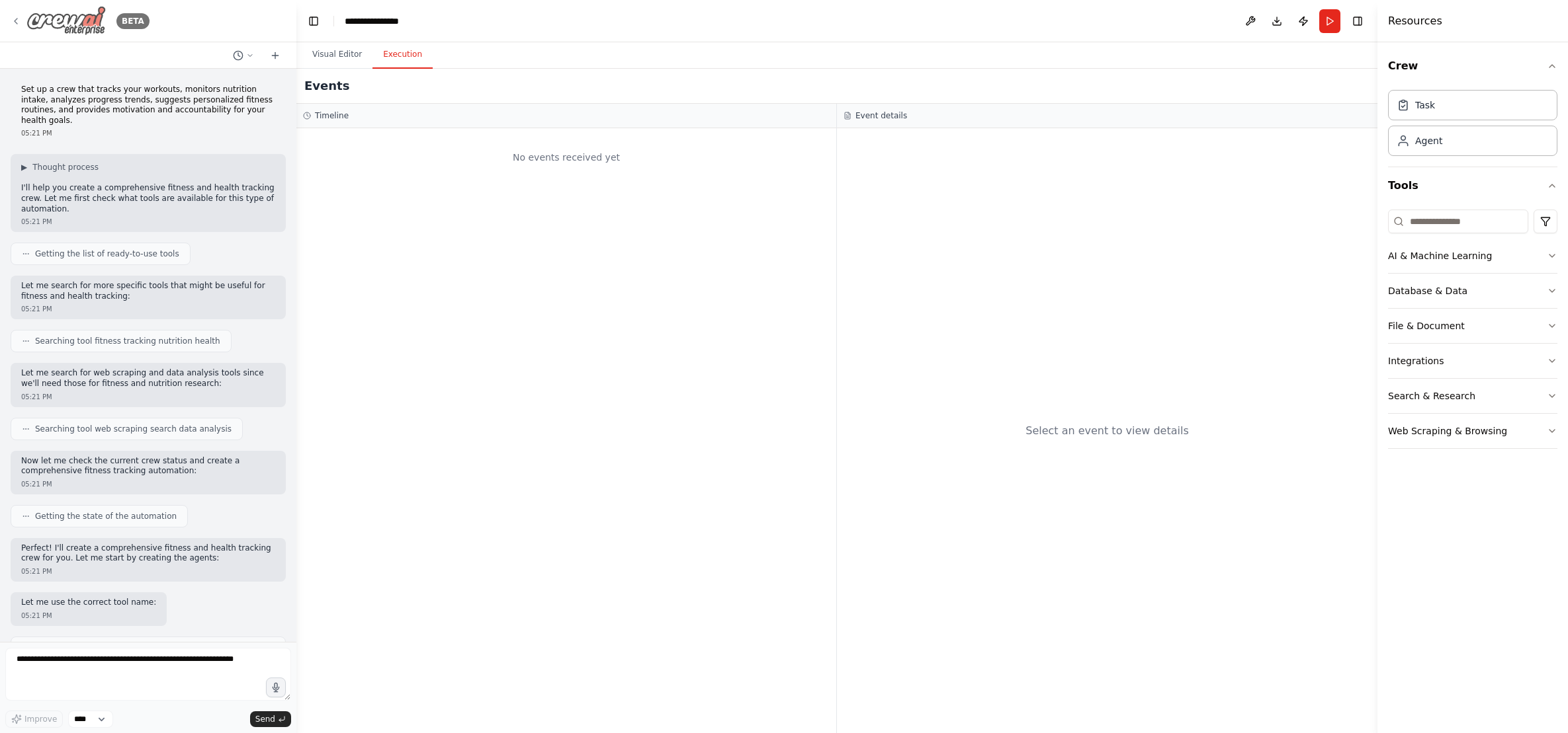
click at [21, 19] on icon at bounding box center [16, 21] width 11 height 11
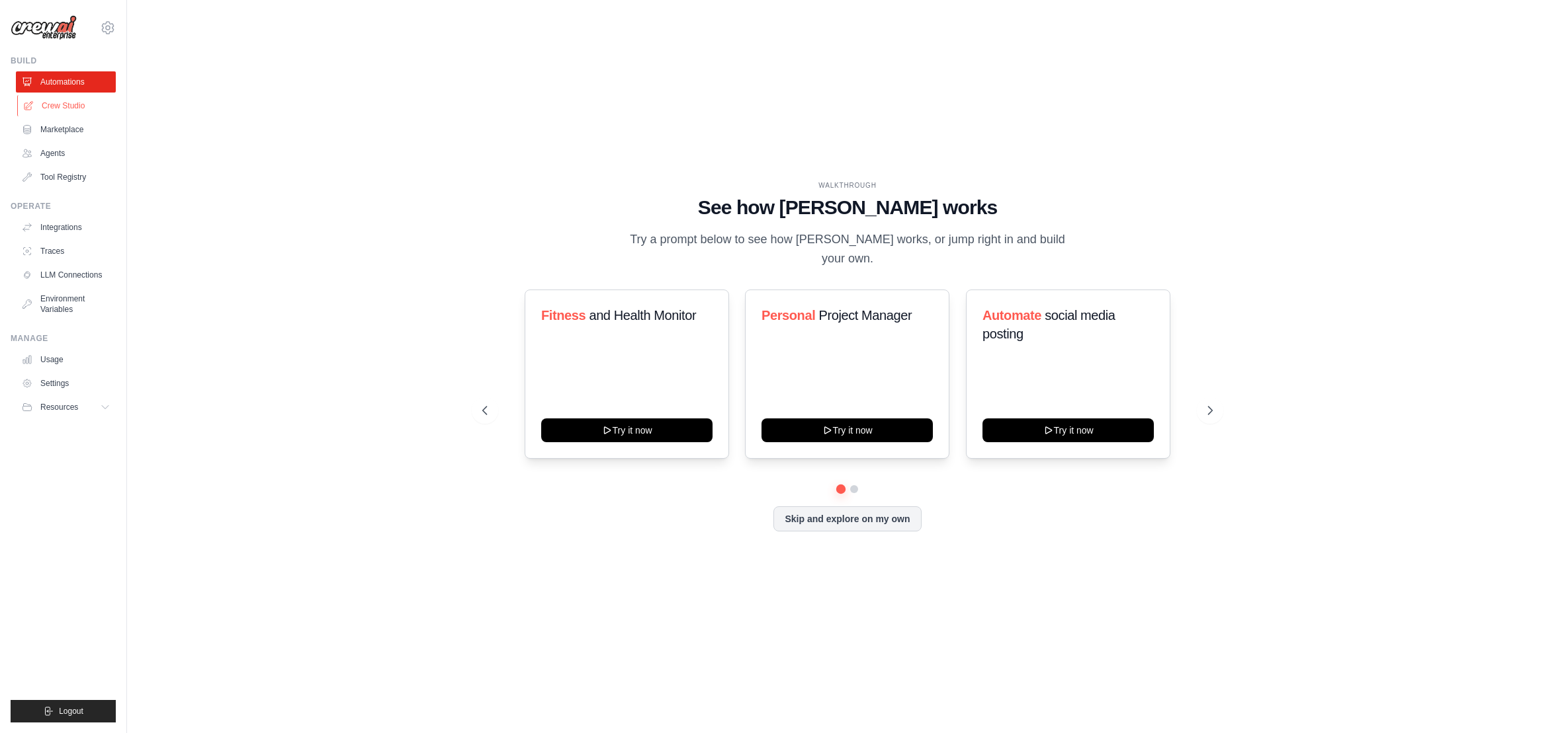
click at [52, 107] on link "Crew Studio" at bounding box center [67, 106] width 100 height 21
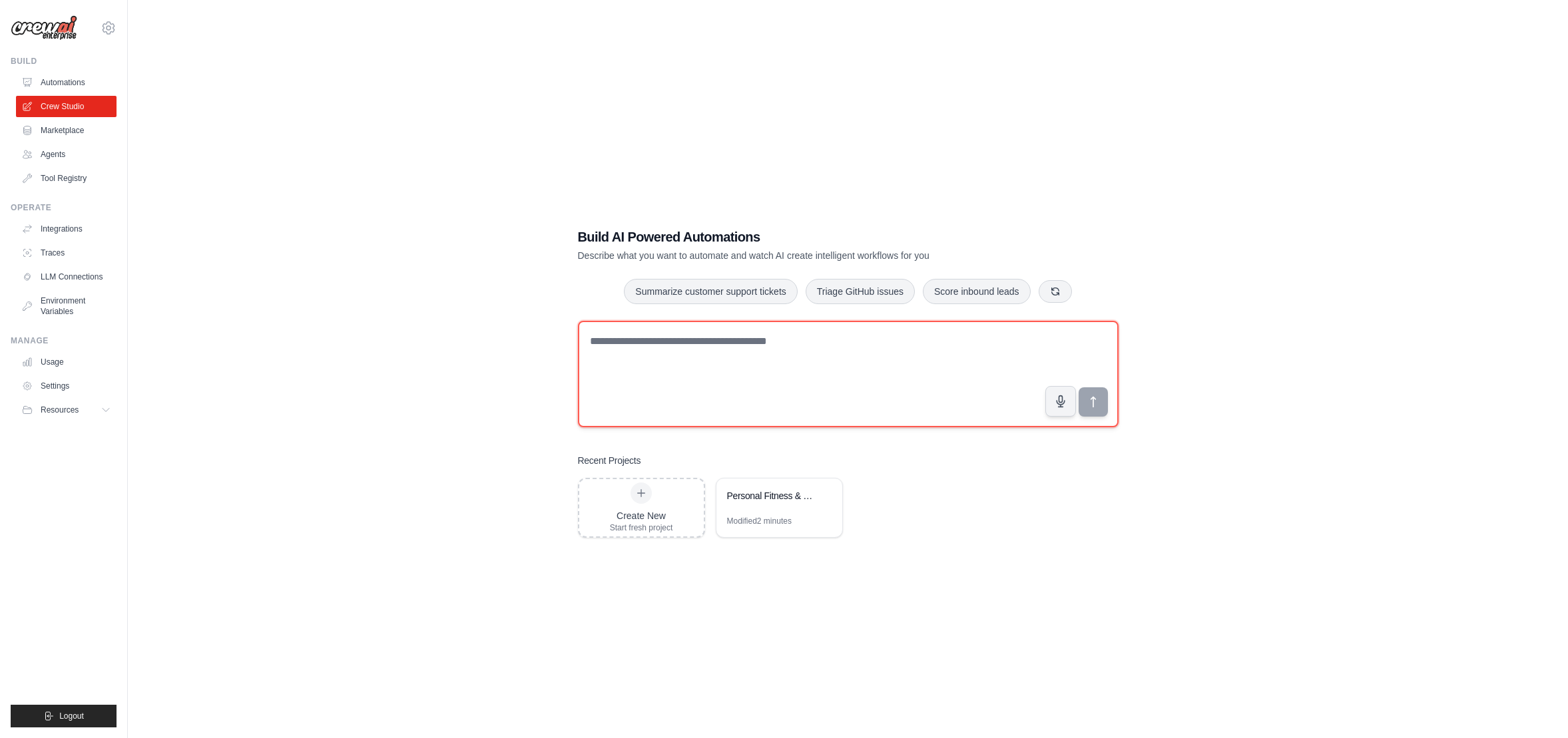
click at [828, 341] on textarea at bounding box center [848, 374] width 541 height 107
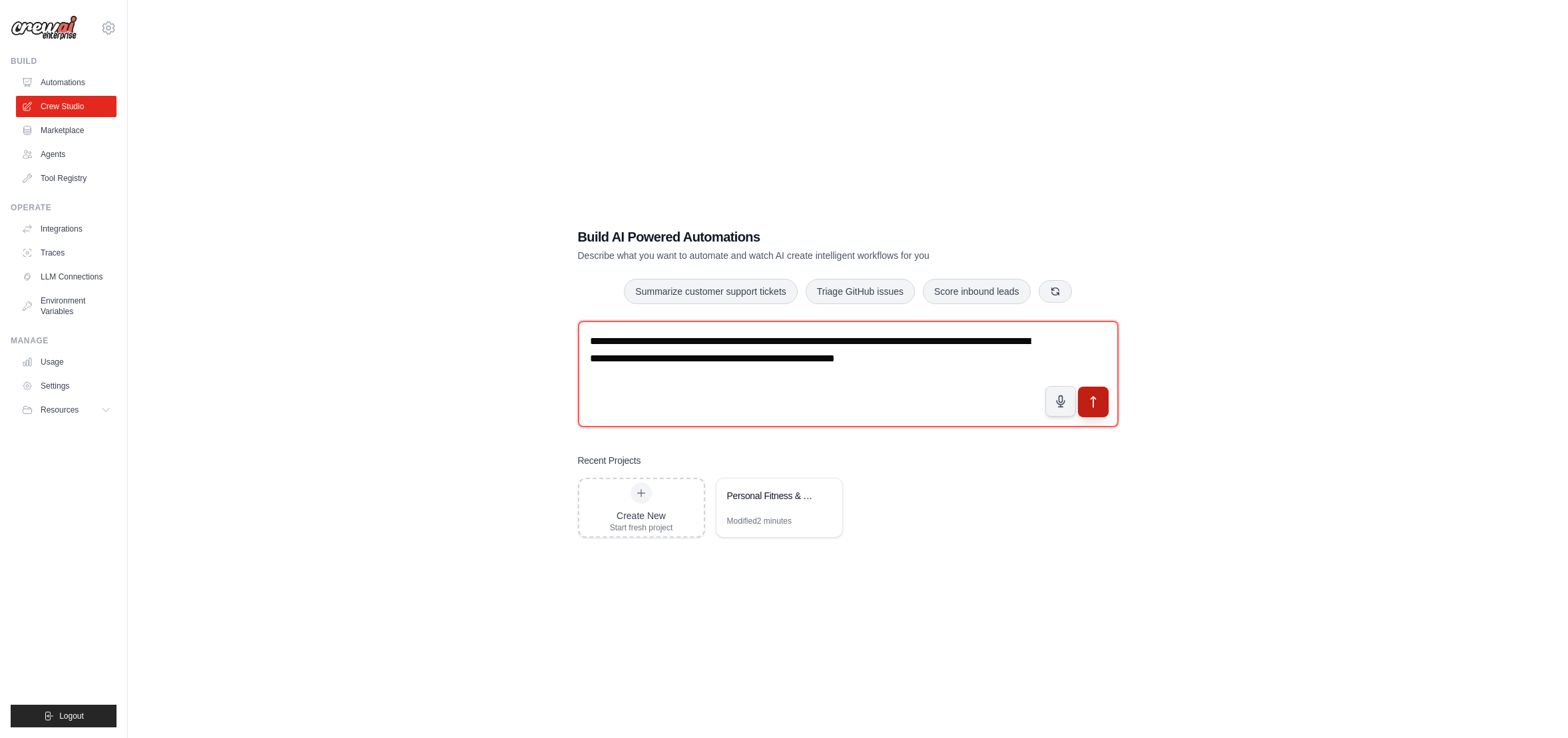
drag, startPoint x: 1091, startPoint y: 421, endPoint x: 1086, endPoint y: 410, distance: 12.1
click at [1091, 420] on textarea "**********" at bounding box center [848, 374] width 541 height 107
type textarea "**********"
click at [1085, 409] on button "submit" at bounding box center [1093, 401] width 31 height 31
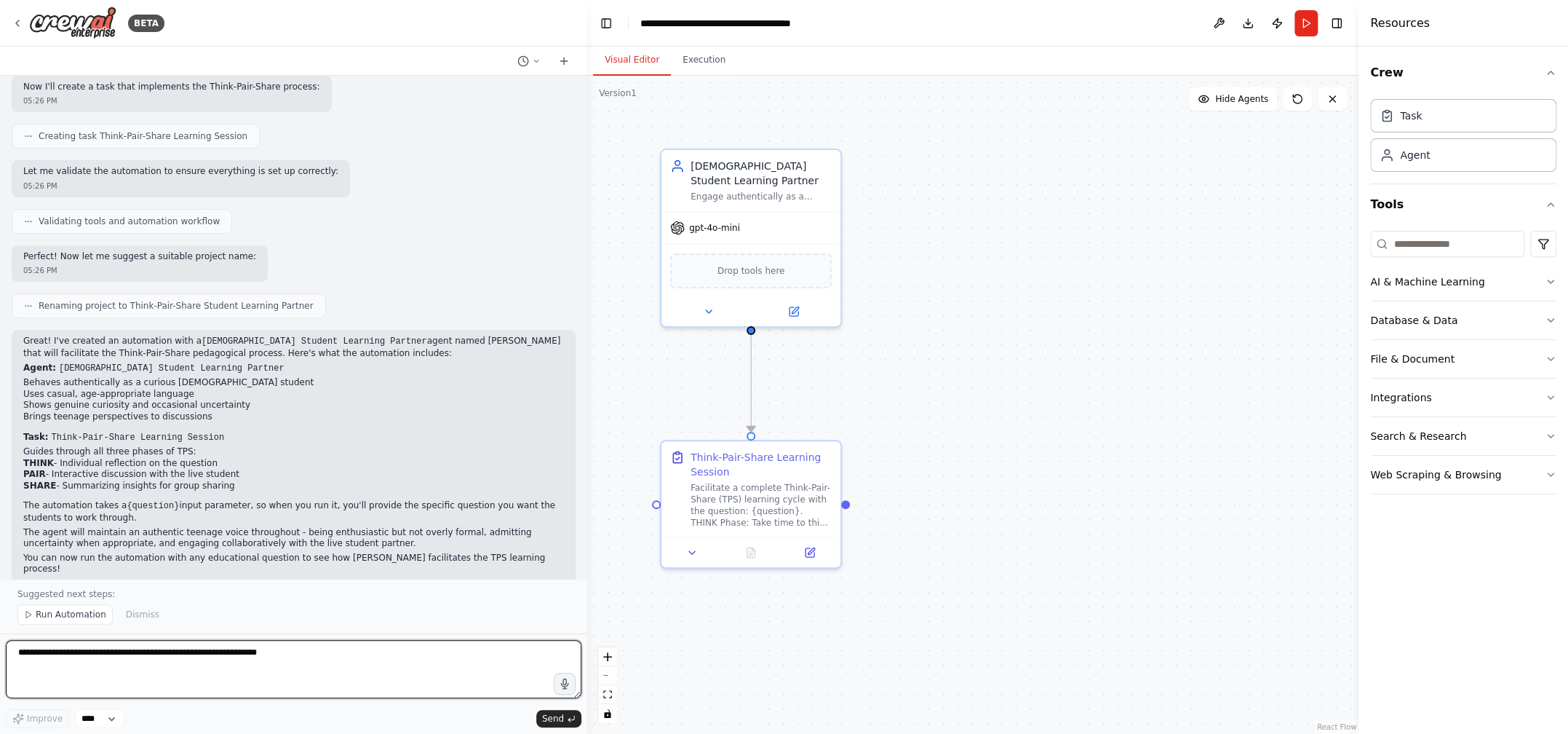
scroll to position [270, 0]
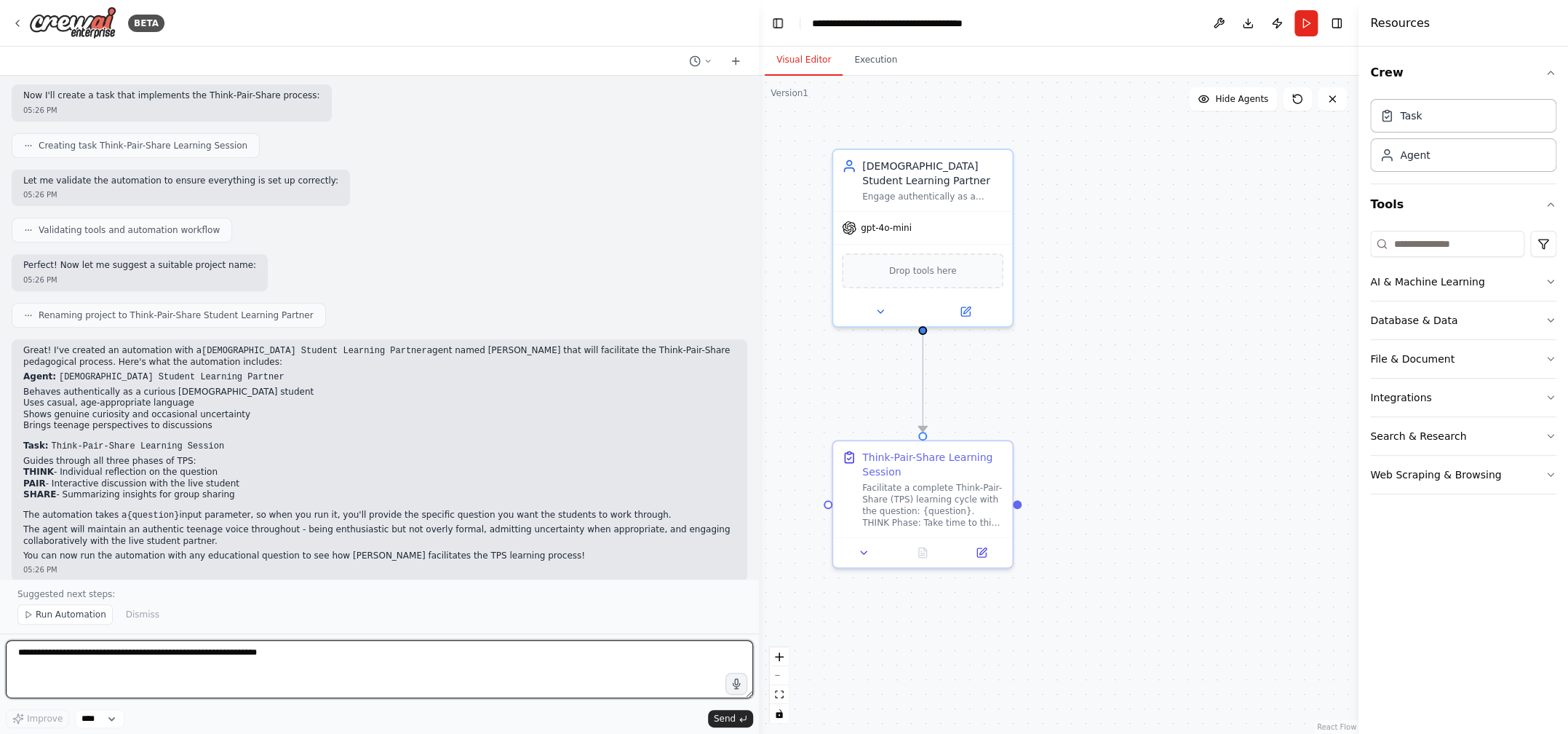
drag, startPoint x: 324, startPoint y: 255, endPoint x: 759, endPoint y: 236, distance: 435.4
click at [759, 236] on div "BETA think pair share is a common pedagogical process. create an agent that beh…" at bounding box center [784, 367] width 1568 height 734
click at [64, 614] on span "Run Automation" at bounding box center [71, 614] width 71 height 12
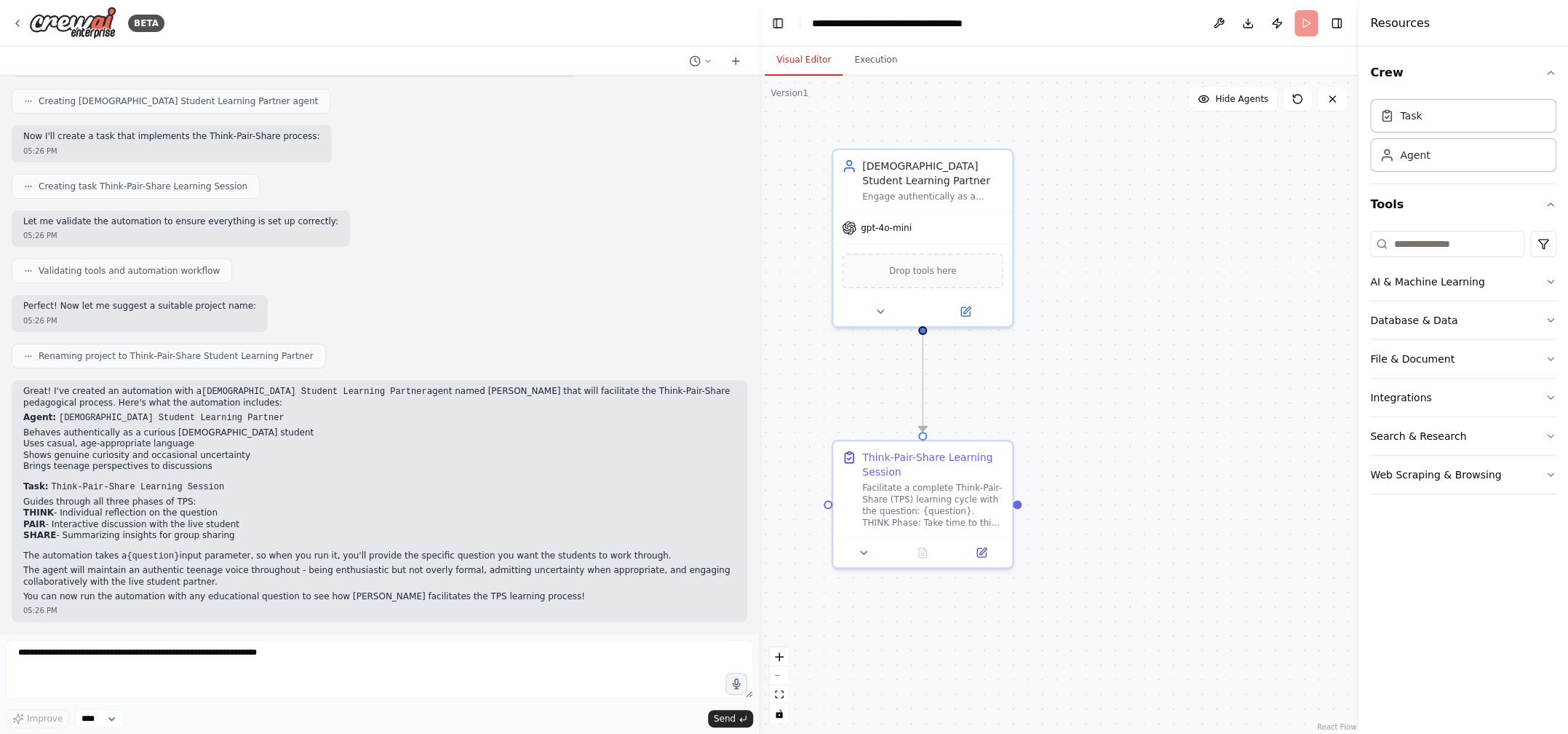
scroll to position [216, 0]
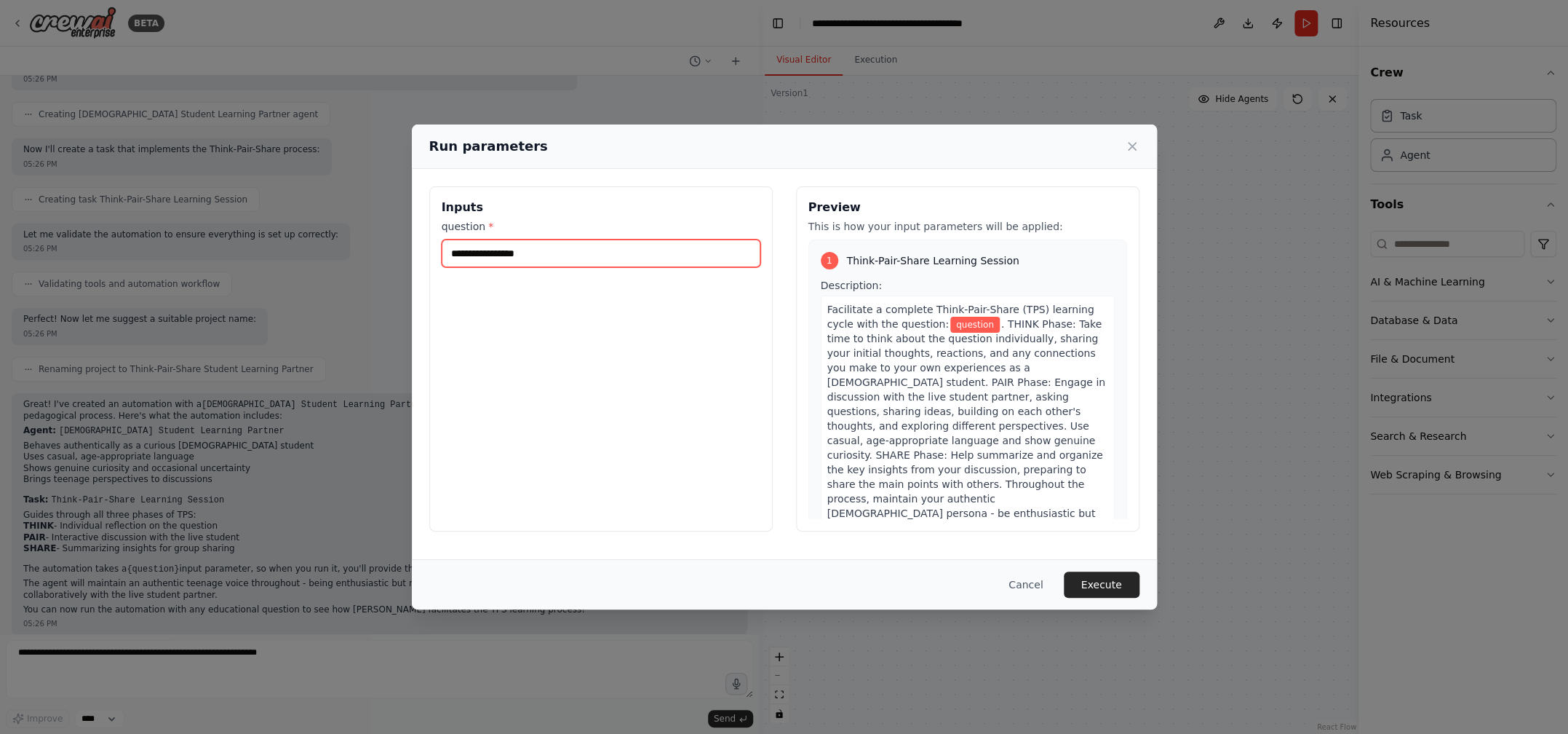
click at [464, 255] on input "question *" at bounding box center [600, 254] width 318 height 28
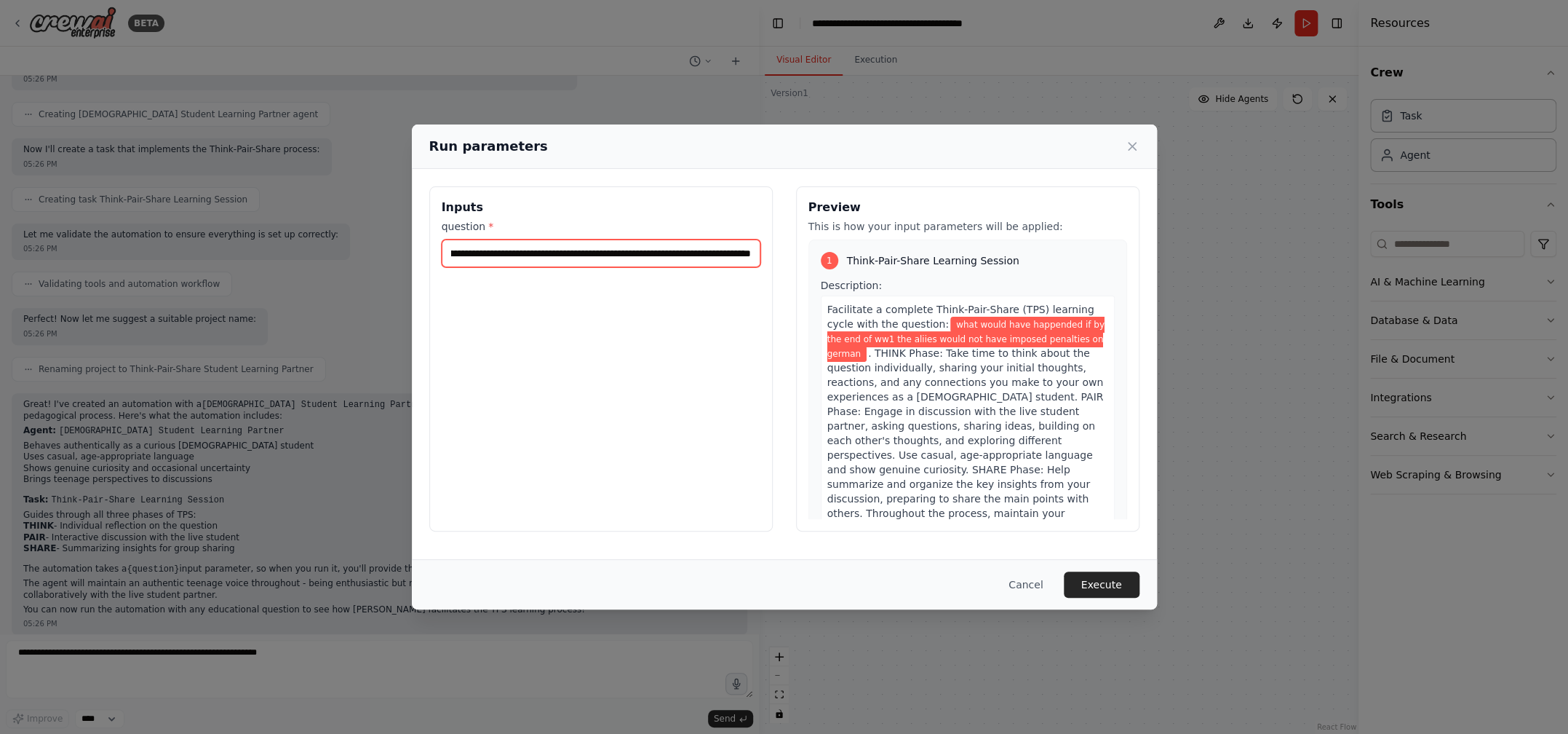
scroll to position [0, 180]
type input "**********"
click at [1086, 577] on button "Execute" at bounding box center [1102, 585] width 76 height 26
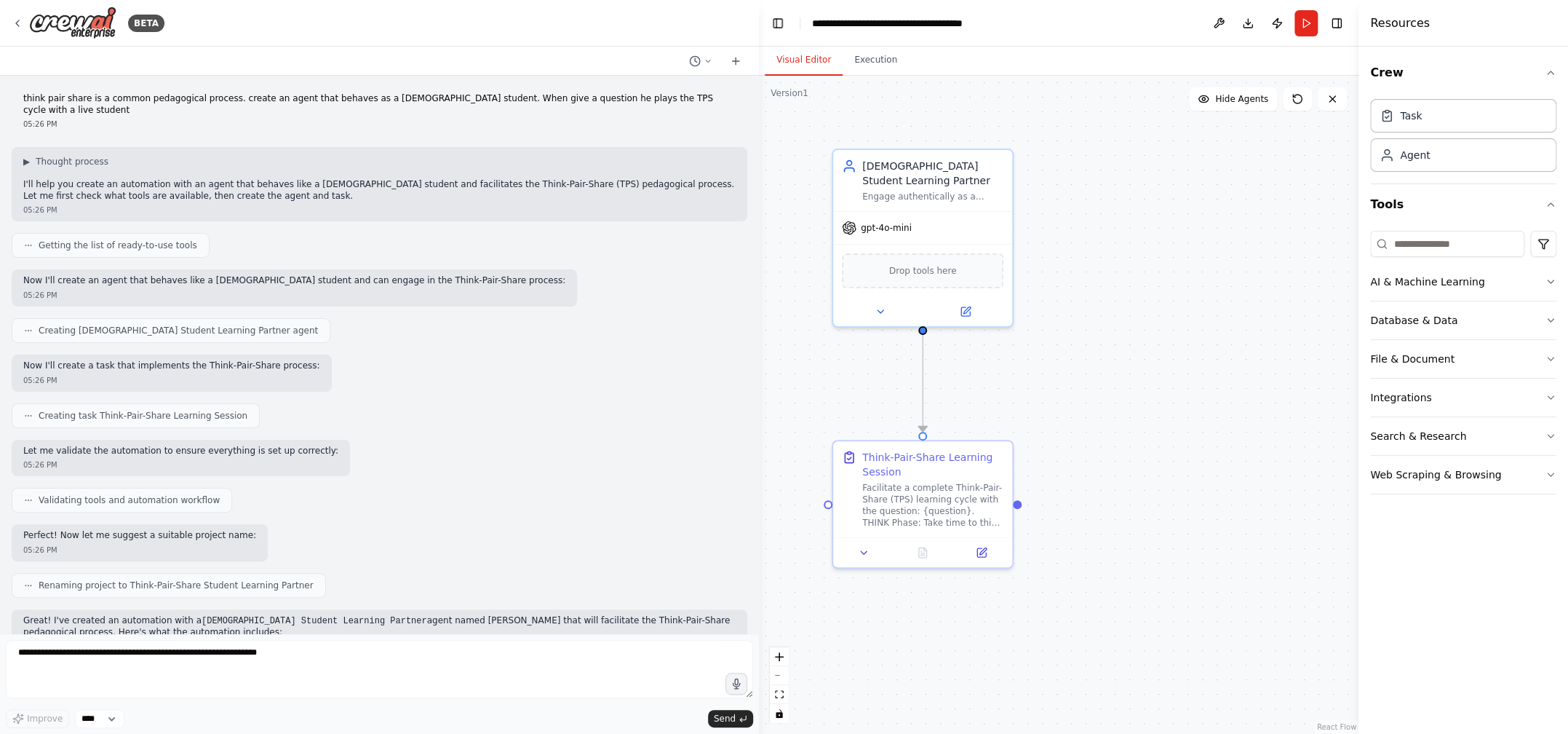
scroll to position [216, 0]
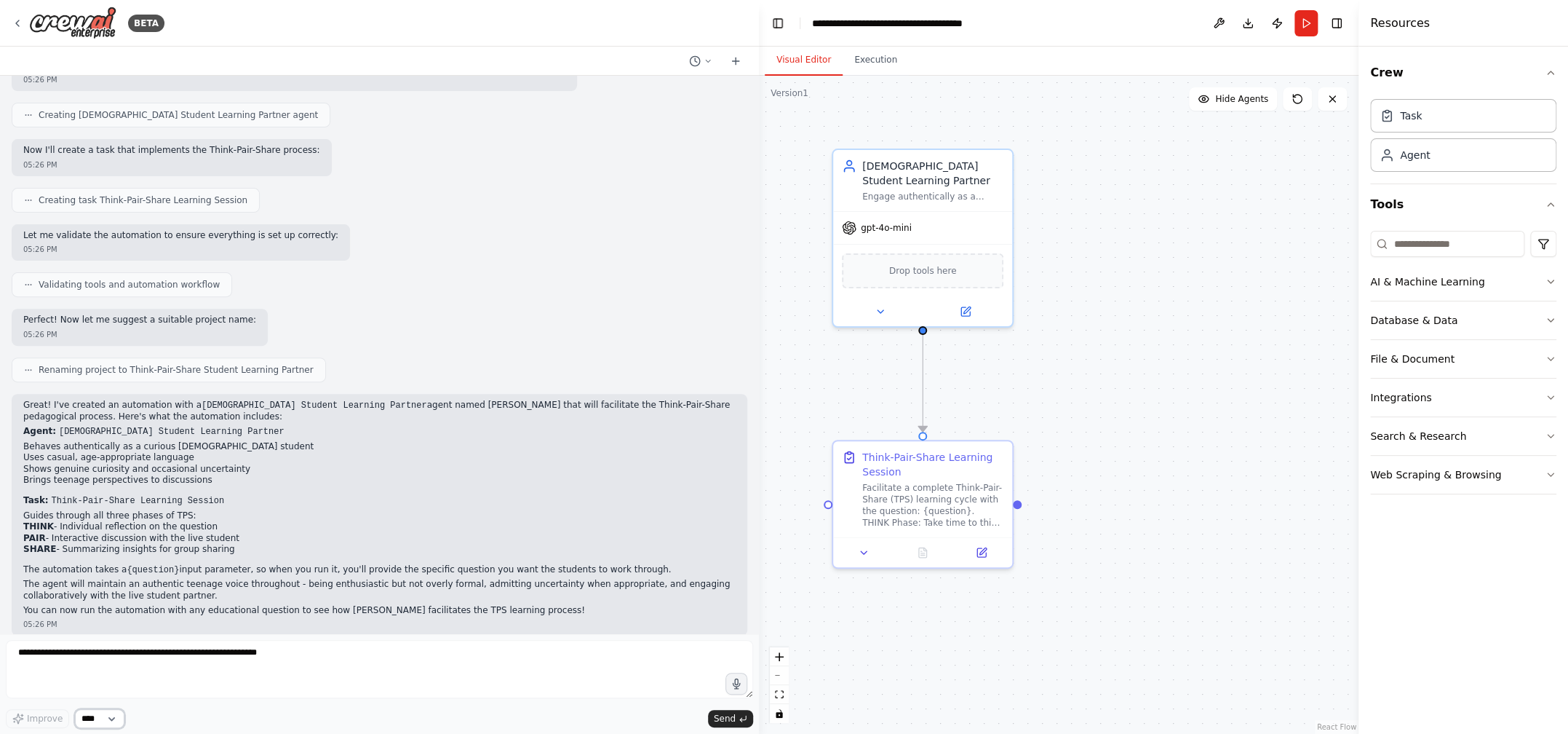
click at [113, 717] on select "****" at bounding box center [100, 719] width 50 height 19
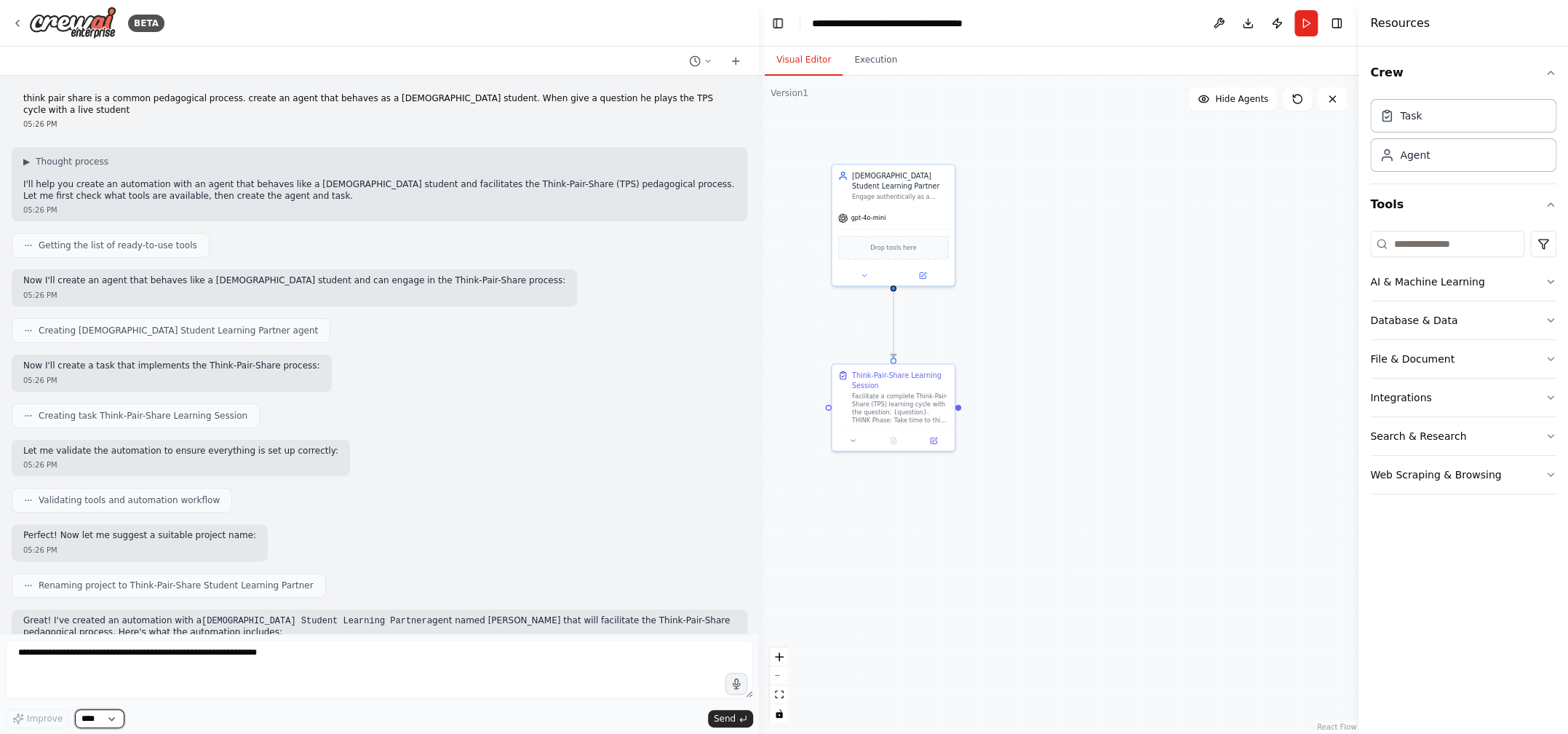
scroll to position [66, 0]
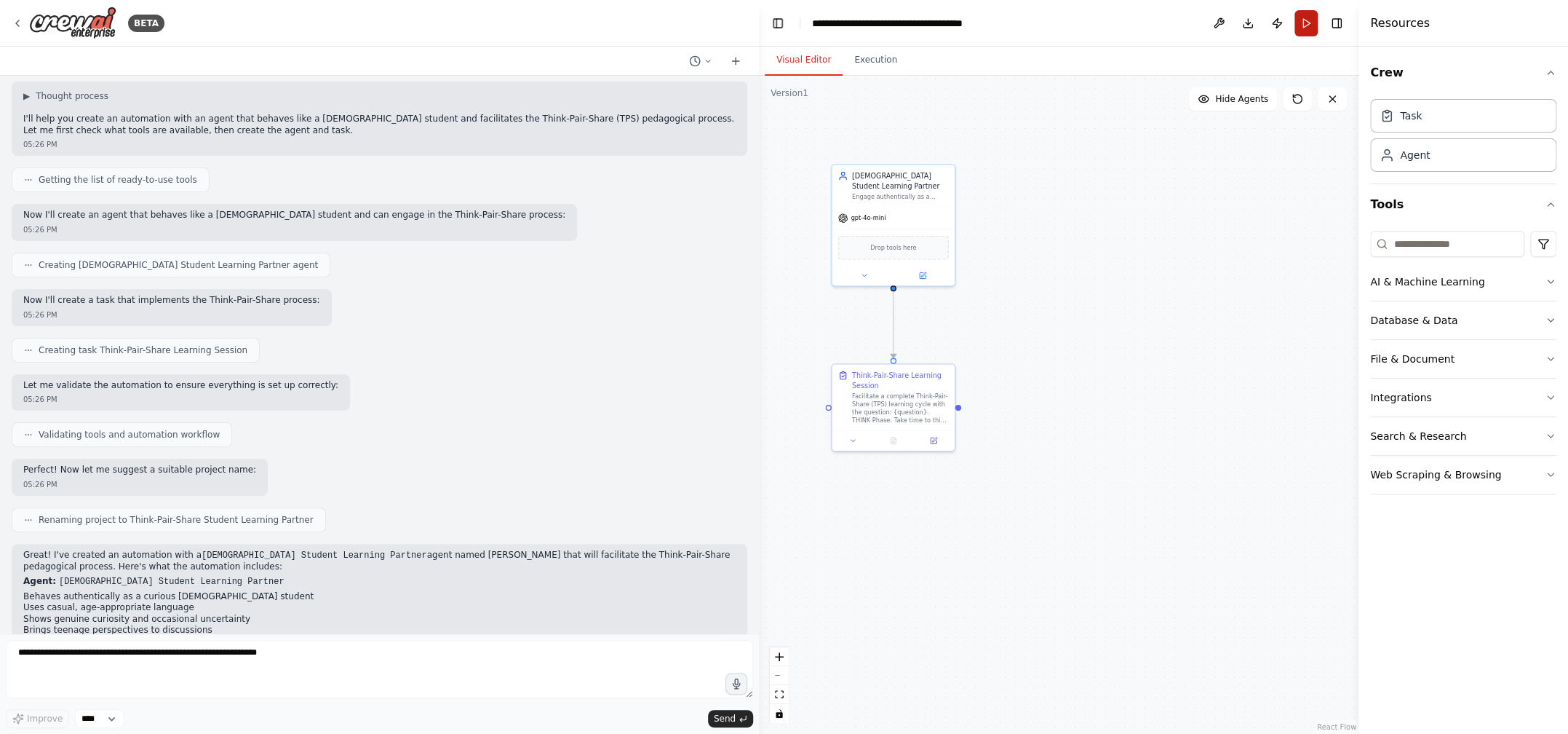
click at [1301, 23] on button "Run" at bounding box center [1306, 23] width 23 height 26
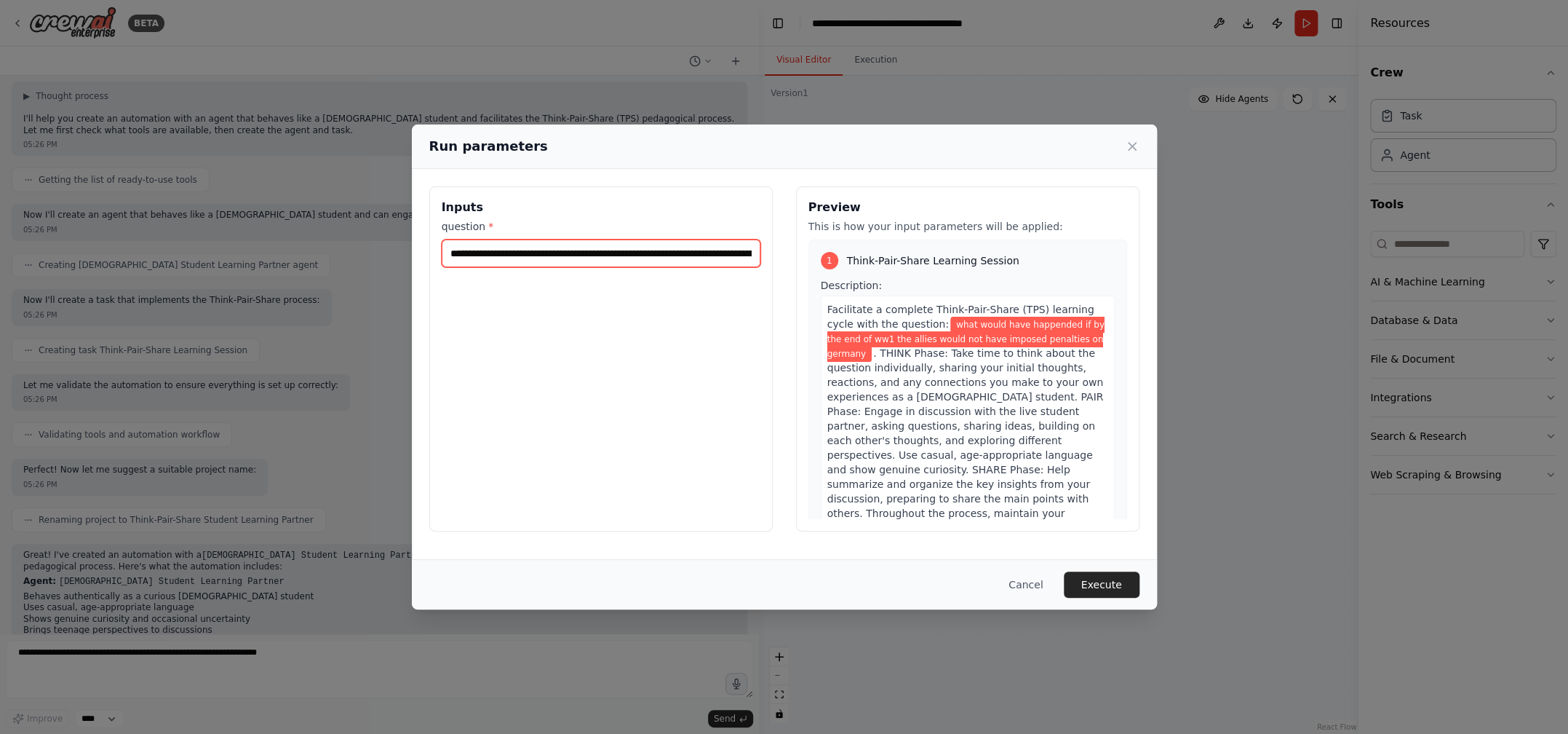
click at [683, 246] on input "**********" at bounding box center [600, 254] width 318 height 28
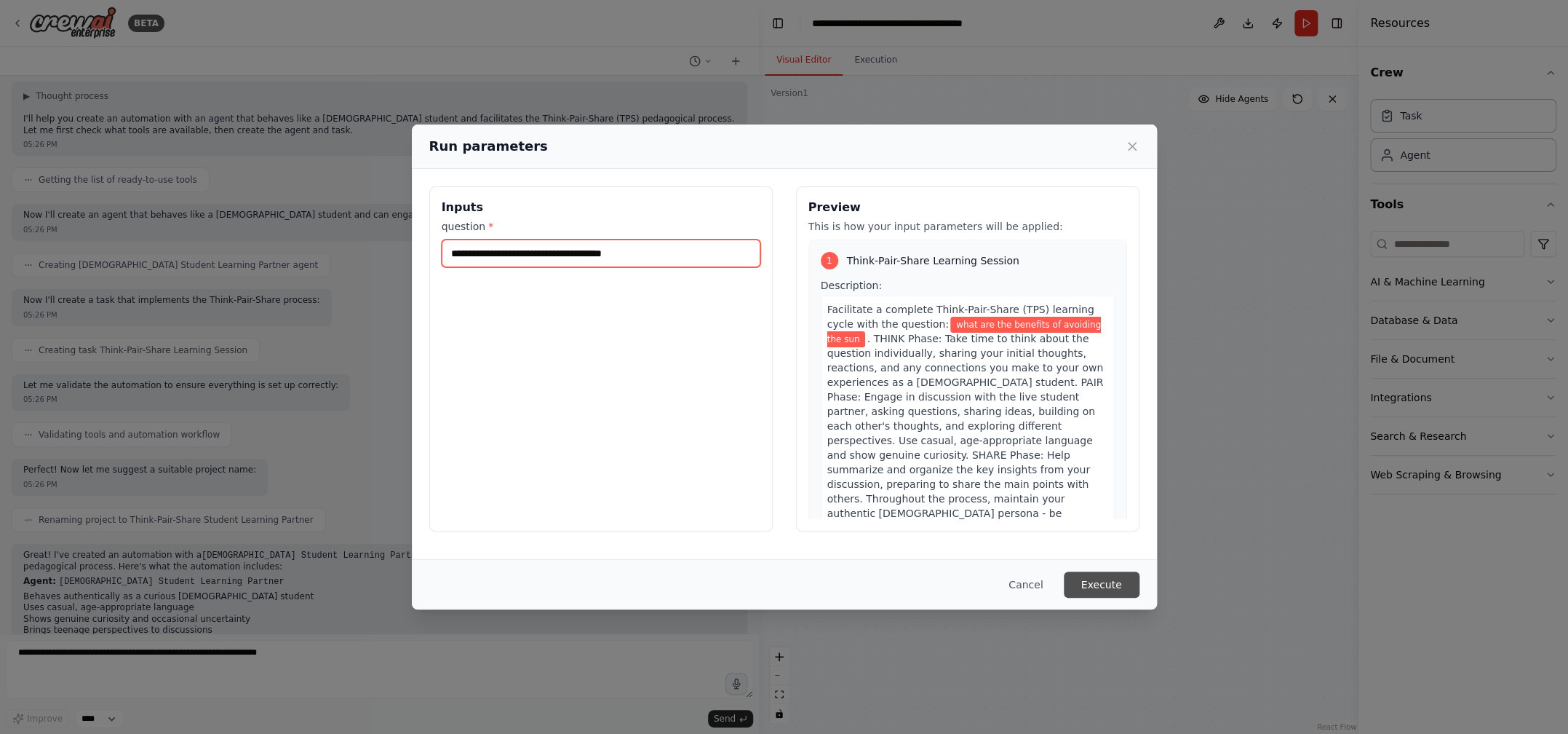
type input "**********"
click at [1104, 581] on button "Execute" at bounding box center [1102, 585] width 76 height 26
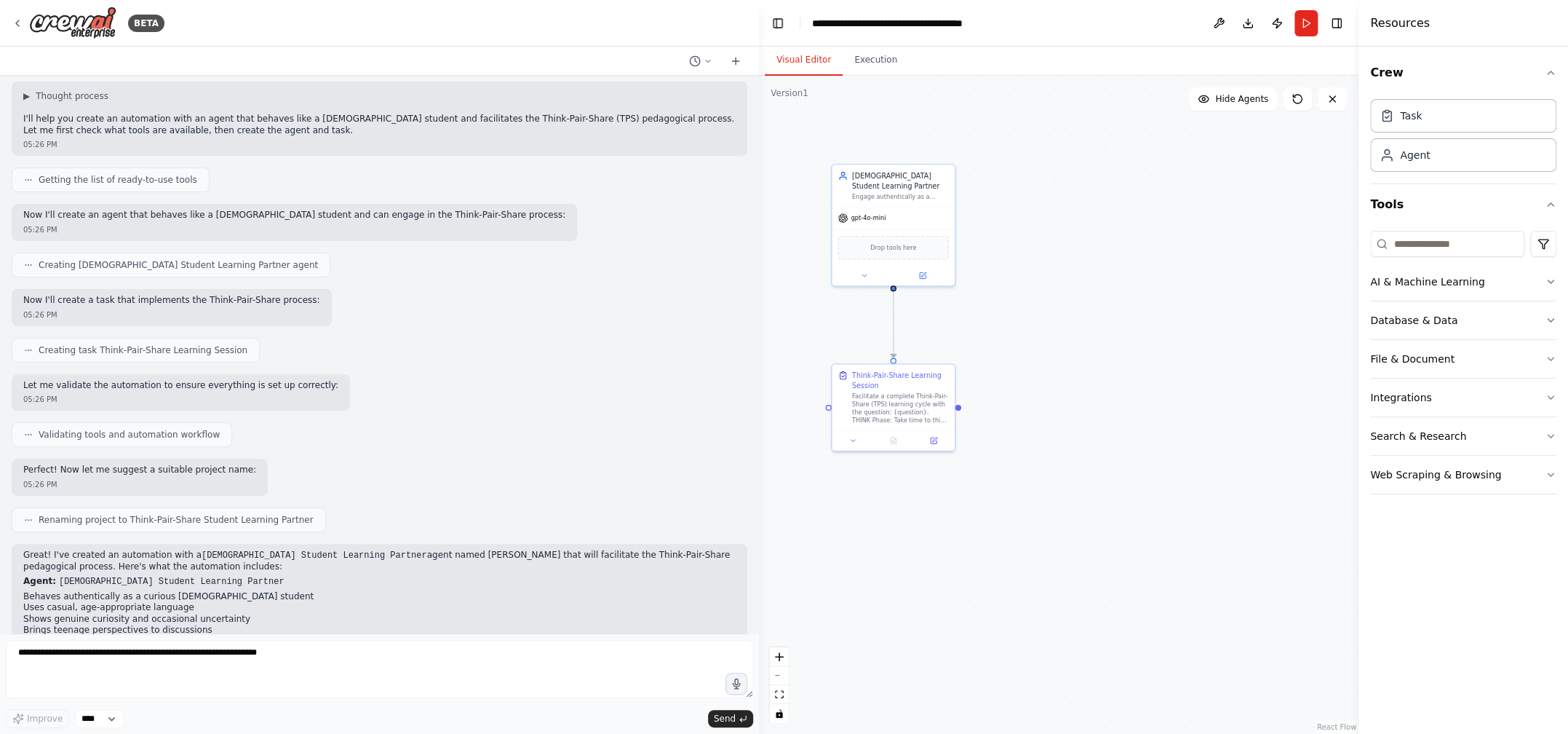
scroll to position [0, 0]
